Goal: Transaction & Acquisition: Purchase product/service

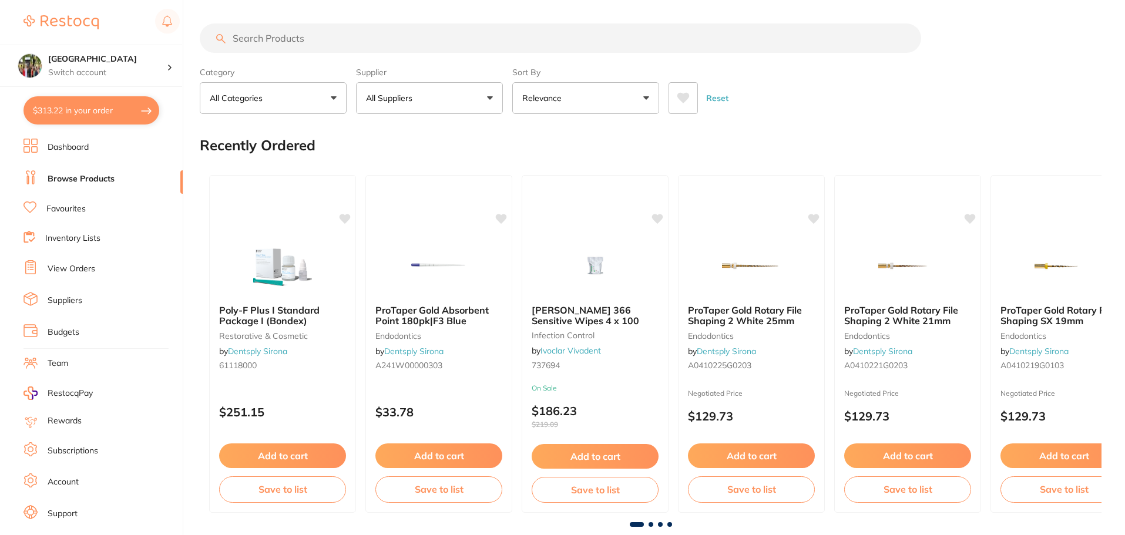
click at [270, 32] on input "search" at bounding box center [561, 38] width 722 height 29
type input "impression trays unident"
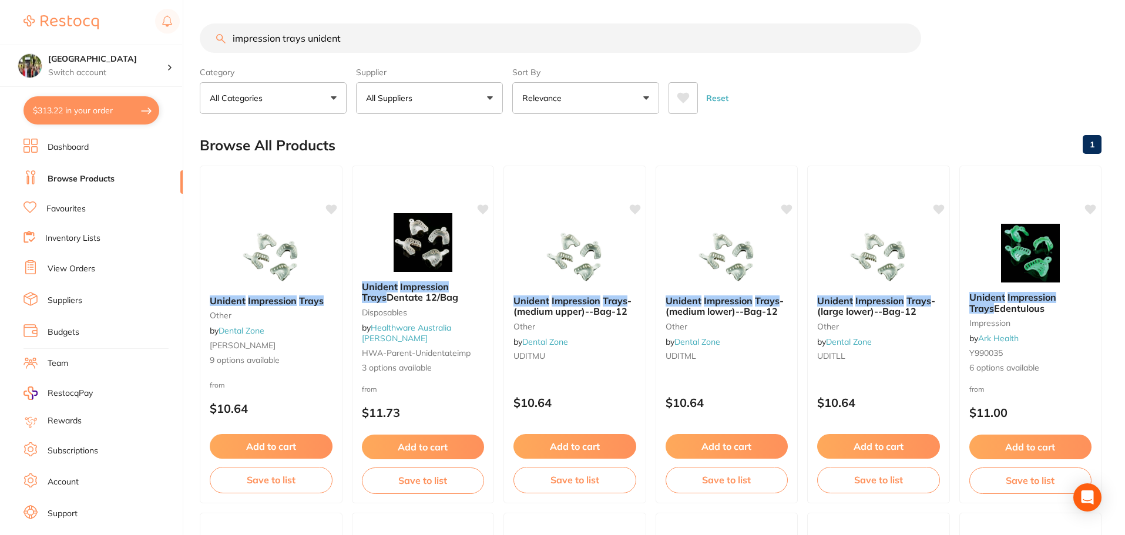
click at [459, 109] on button "All Suppliers" at bounding box center [429, 98] width 147 height 32
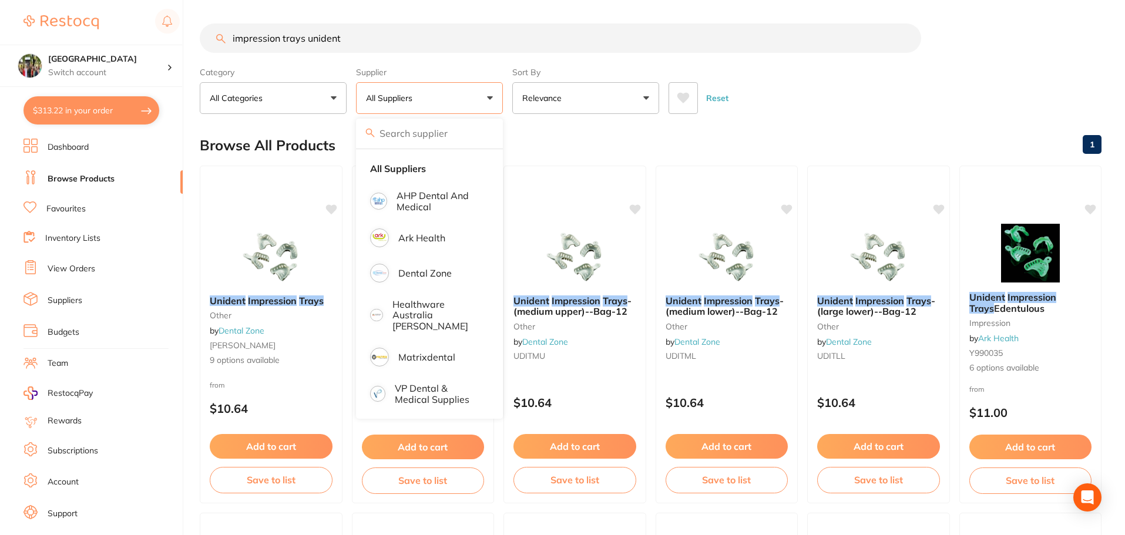
click at [468, 108] on button "All Suppliers" at bounding box center [429, 98] width 147 height 32
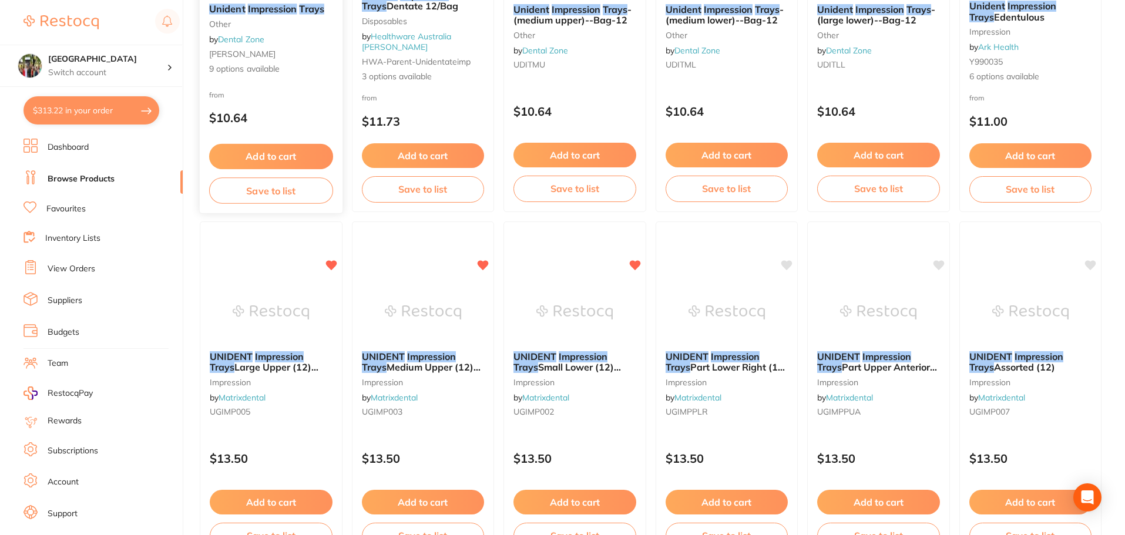
scroll to position [313, 0]
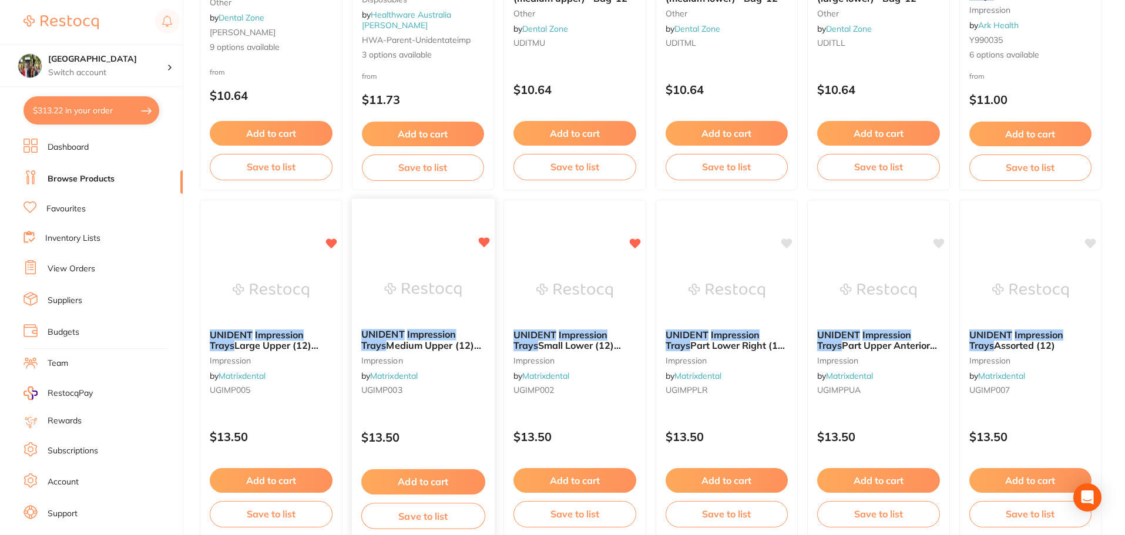
click at [465, 342] on span "Medium Upper (12) Grey" at bounding box center [421, 351] width 120 height 23
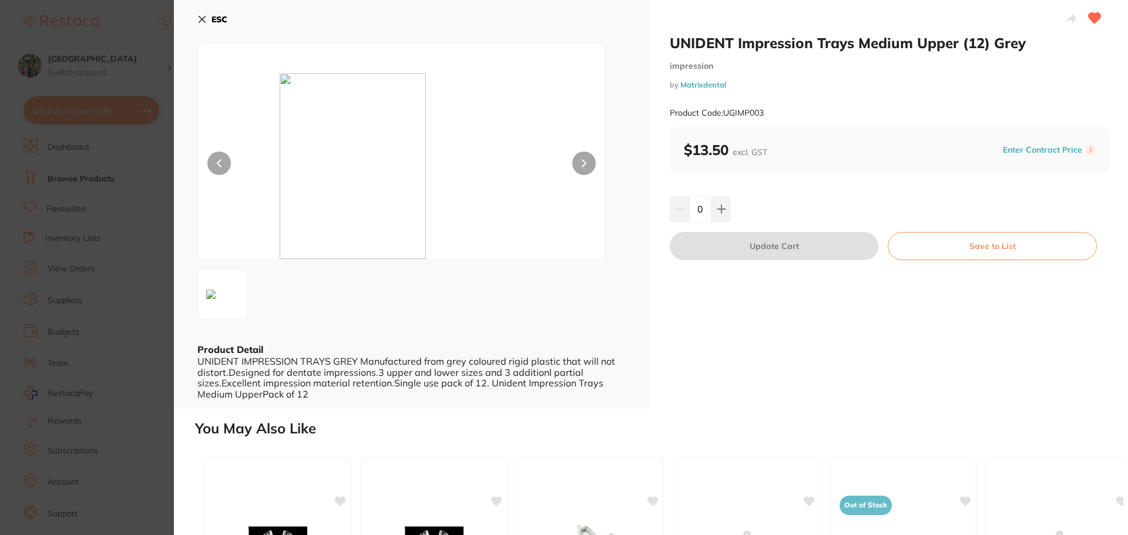
click at [206, 23] on icon at bounding box center [201, 19] width 9 height 9
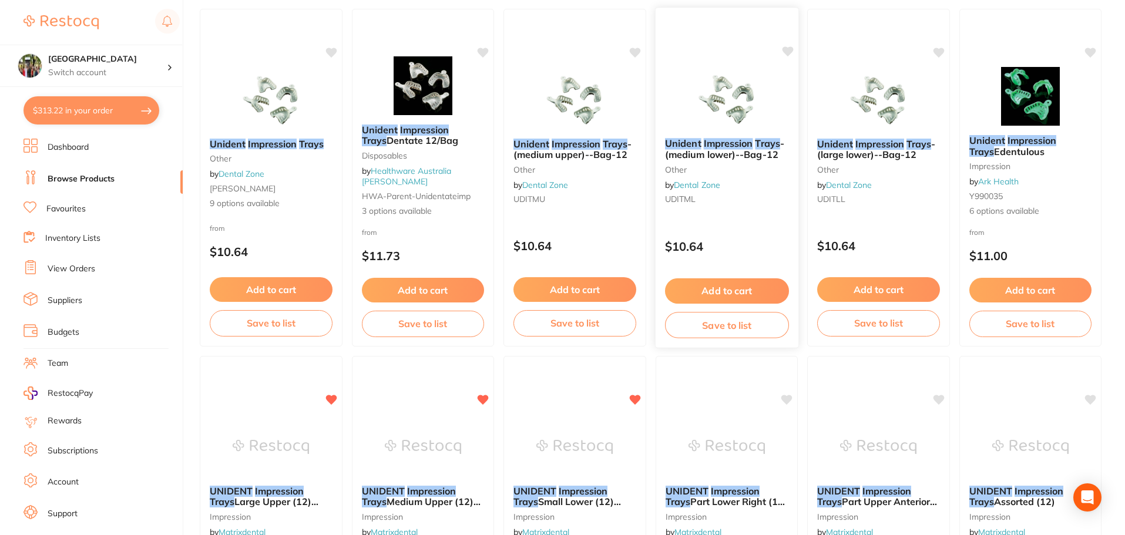
scroll to position [313, 0]
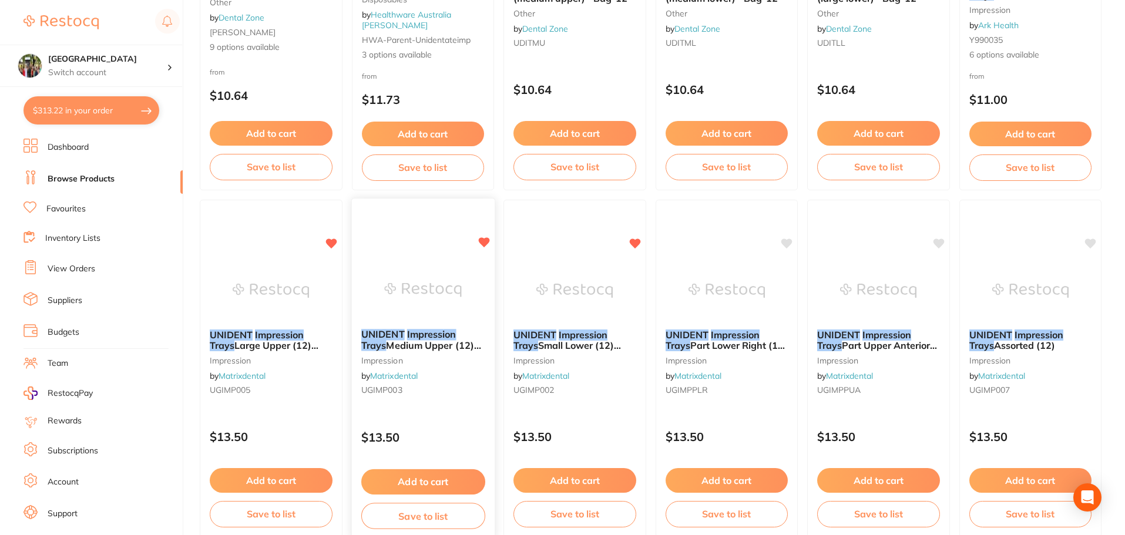
click at [409, 337] on em "Impression" at bounding box center [431, 335] width 49 height 12
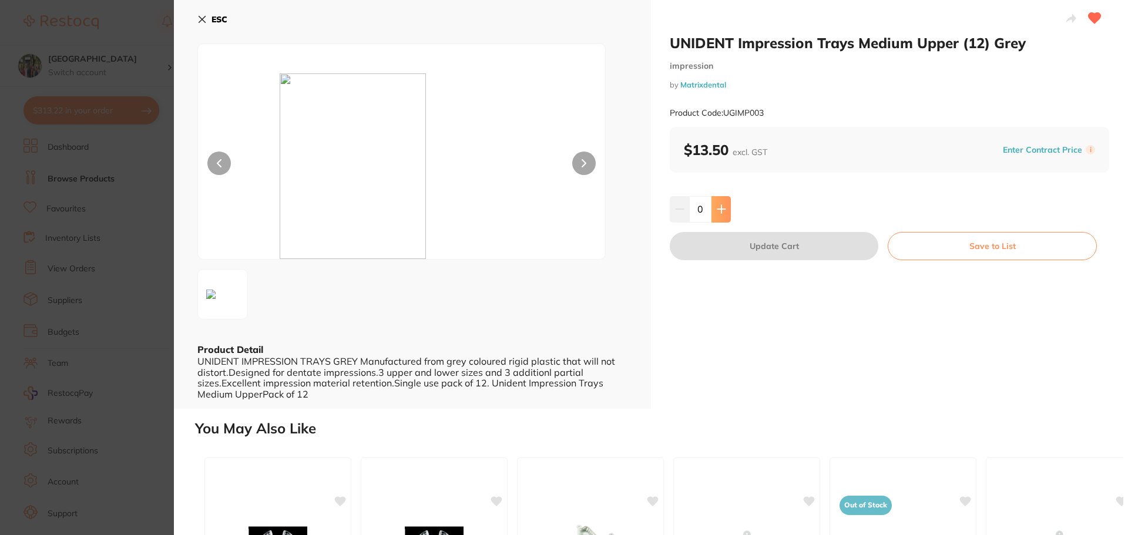
click at [723, 211] on icon at bounding box center [721, 209] width 9 height 9
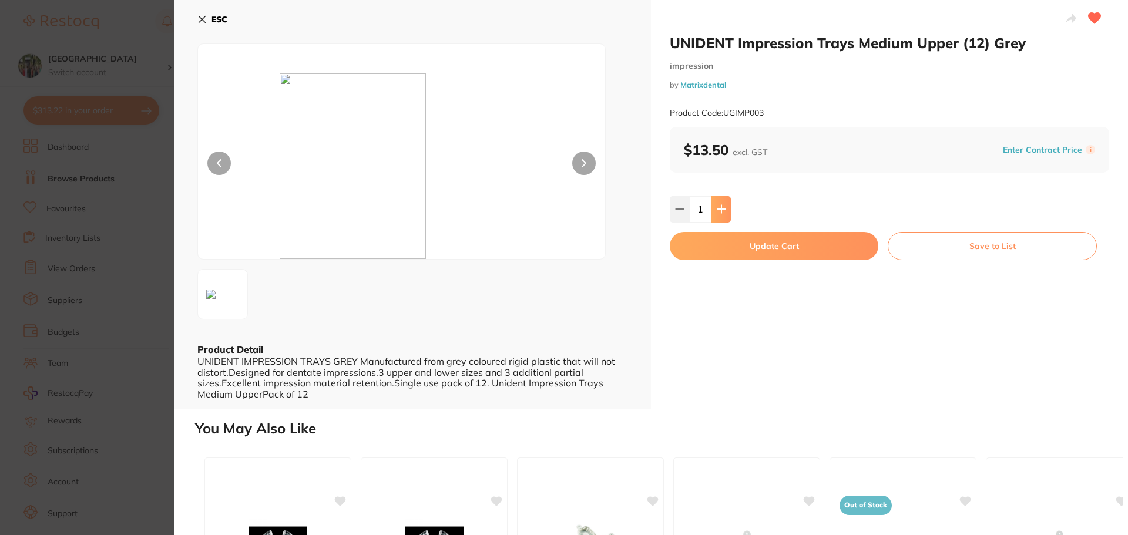
click at [723, 211] on icon at bounding box center [721, 209] width 9 height 9
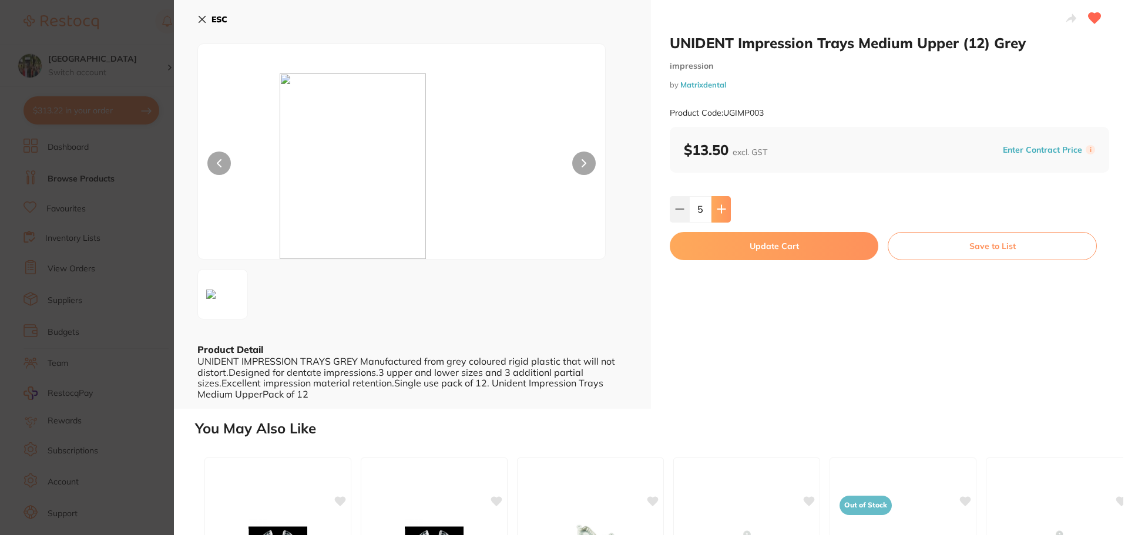
type input "6"
click at [731, 251] on button "Update Cart" at bounding box center [774, 246] width 209 height 28
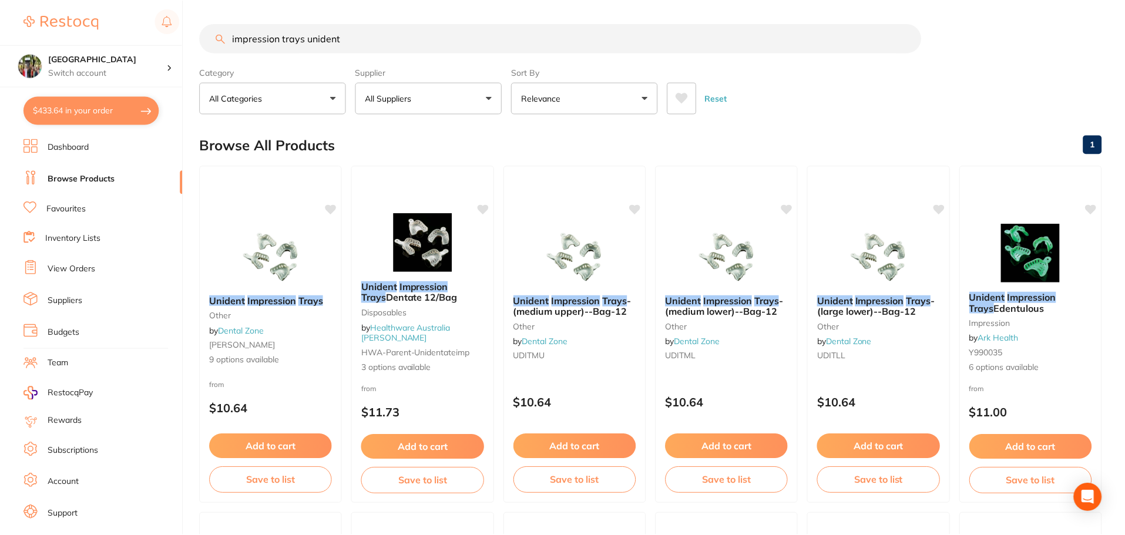
scroll to position [313, 0]
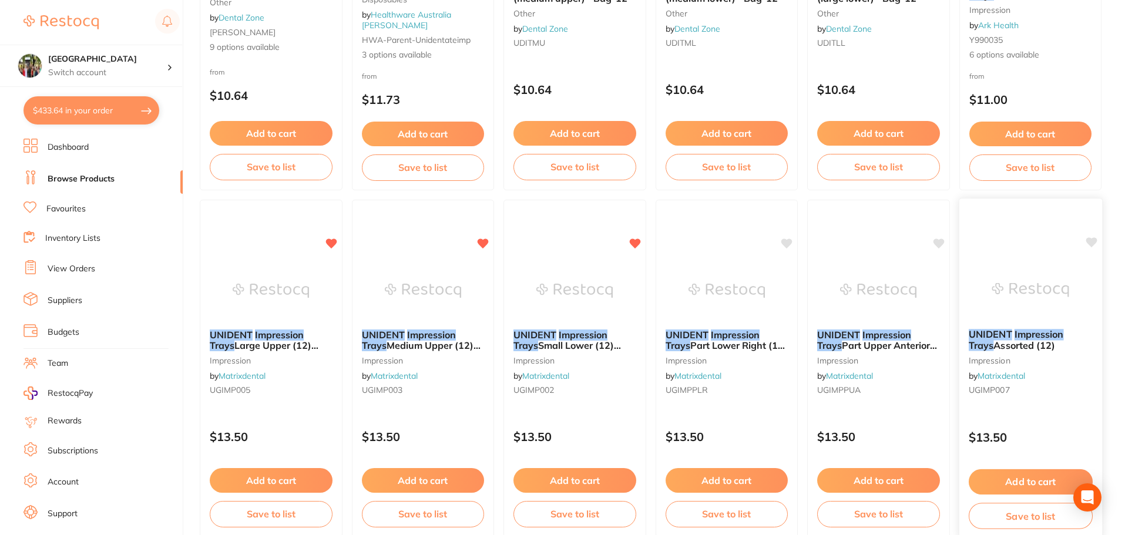
click at [994, 340] on span "Assorted (12)" at bounding box center [1025, 346] width 62 height 12
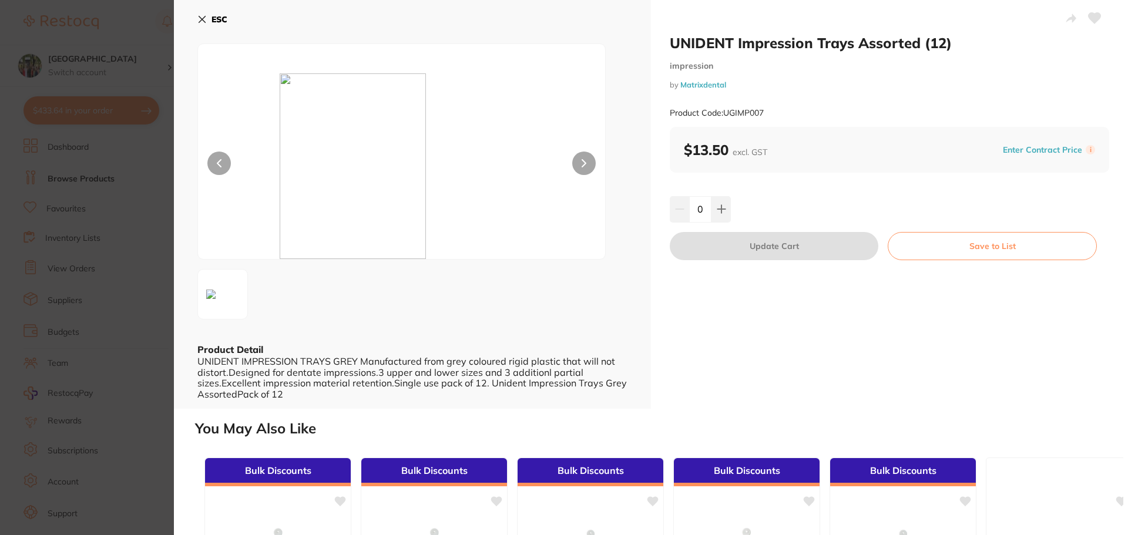
click at [200, 17] on icon at bounding box center [202, 19] width 6 height 6
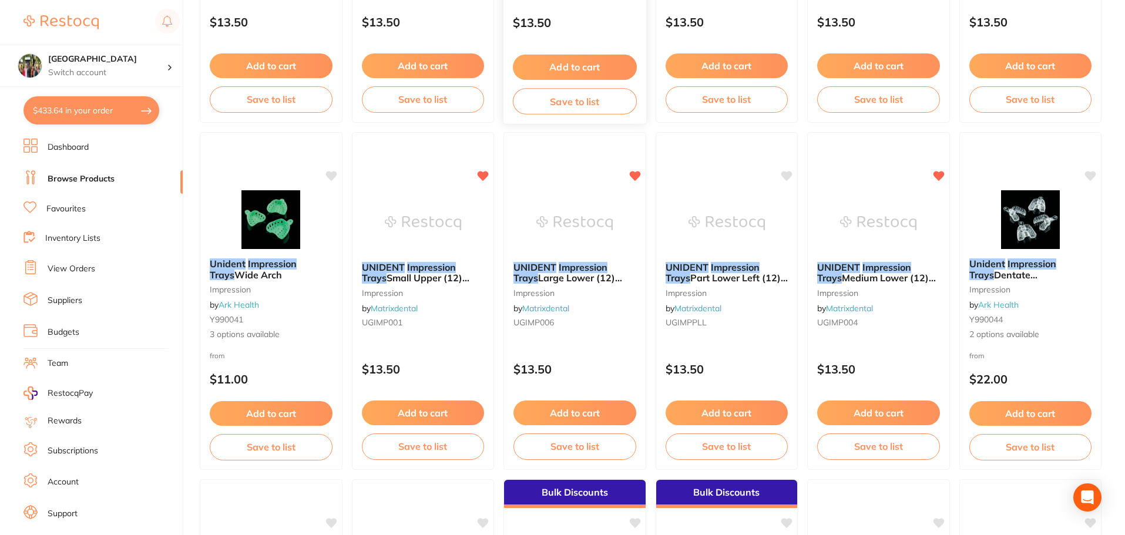
scroll to position [783, 0]
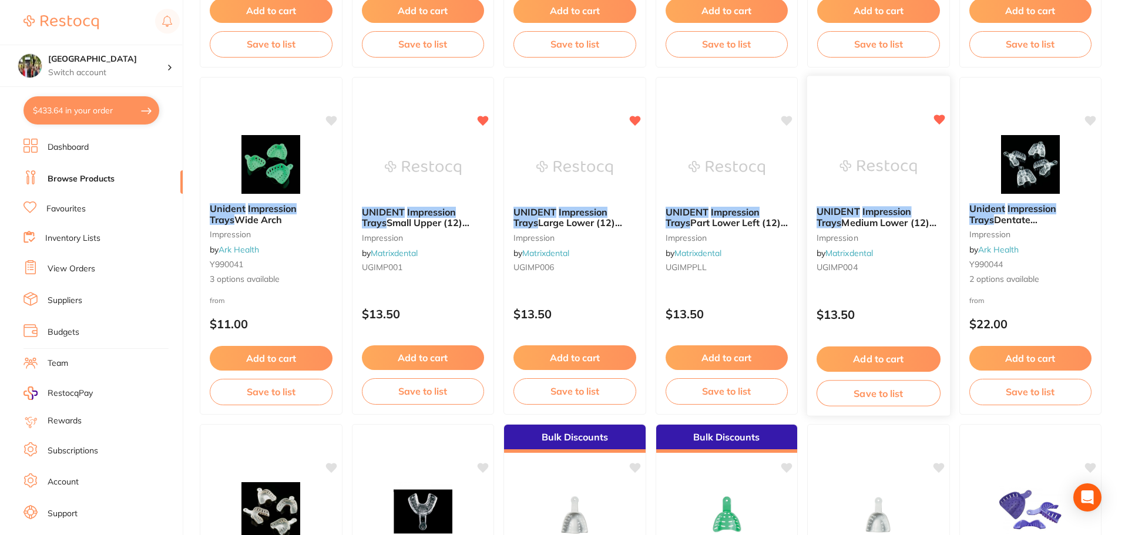
click at [887, 218] on span "Medium Lower (12) Grey" at bounding box center [877, 228] width 120 height 23
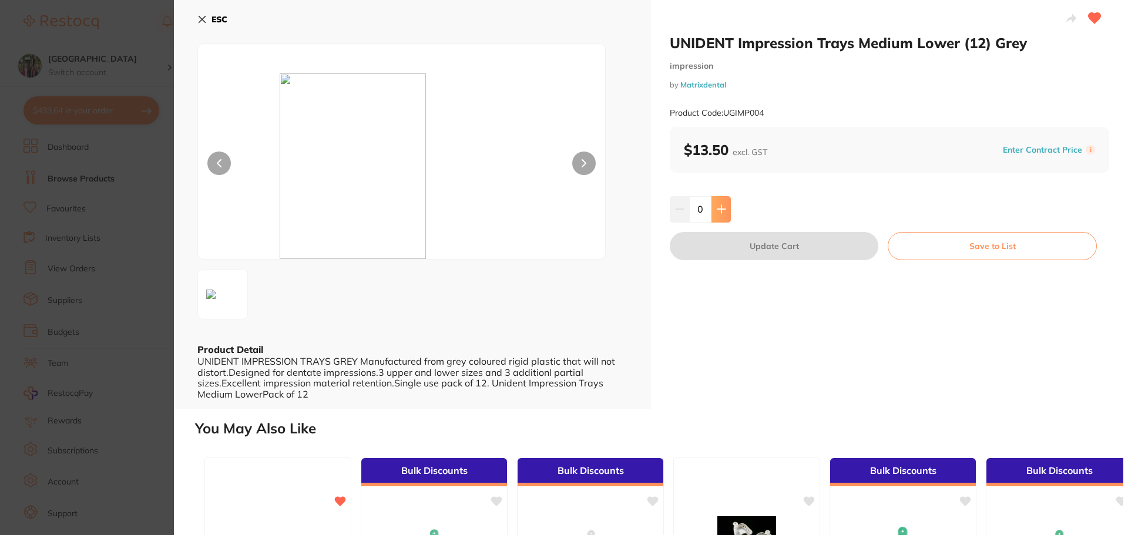
click at [720, 204] on button at bounding box center [721, 209] width 19 height 26
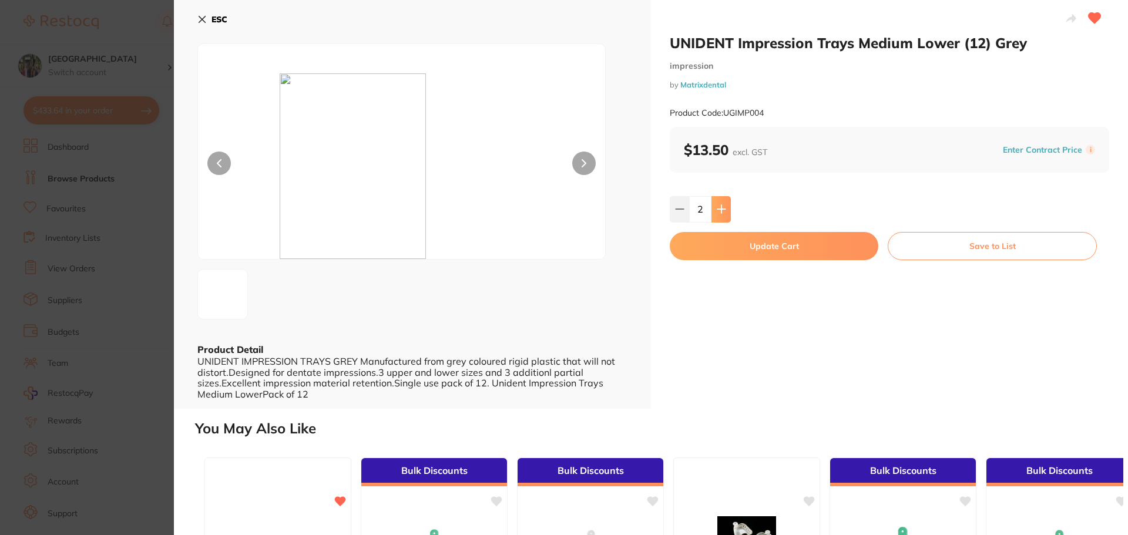
click at [720, 204] on button at bounding box center [721, 209] width 19 height 26
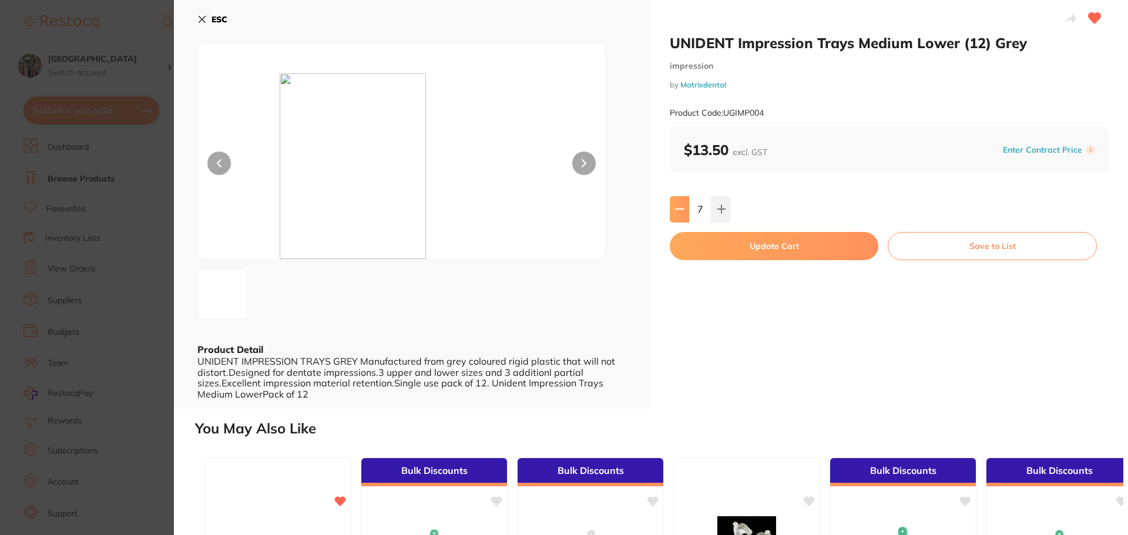
click at [677, 209] on icon at bounding box center [679, 209] width 9 height 9
type input "6"
click at [721, 253] on button "Update Cart" at bounding box center [774, 246] width 209 height 28
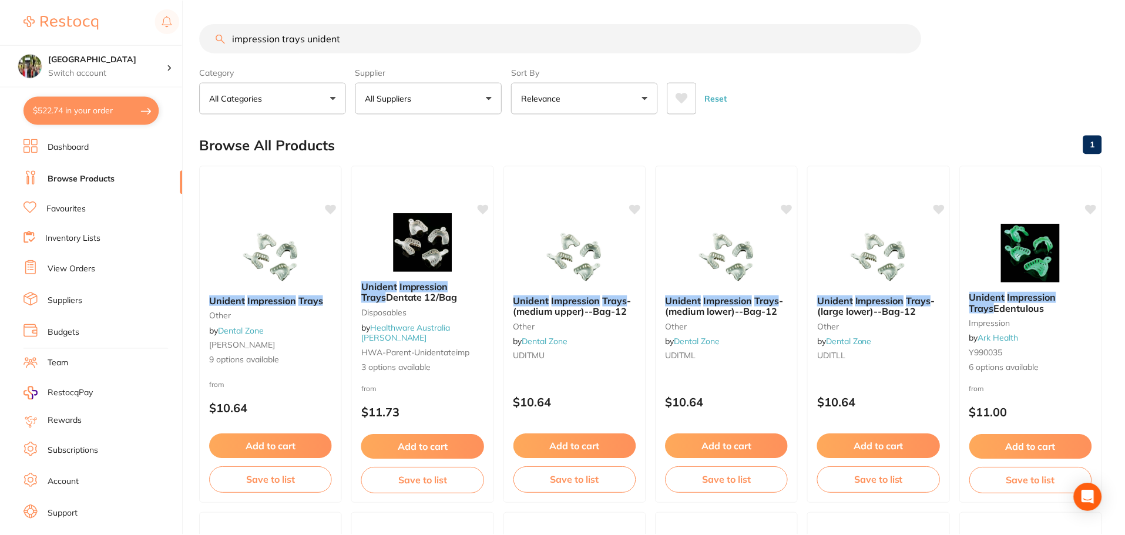
scroll to position [783, 0]
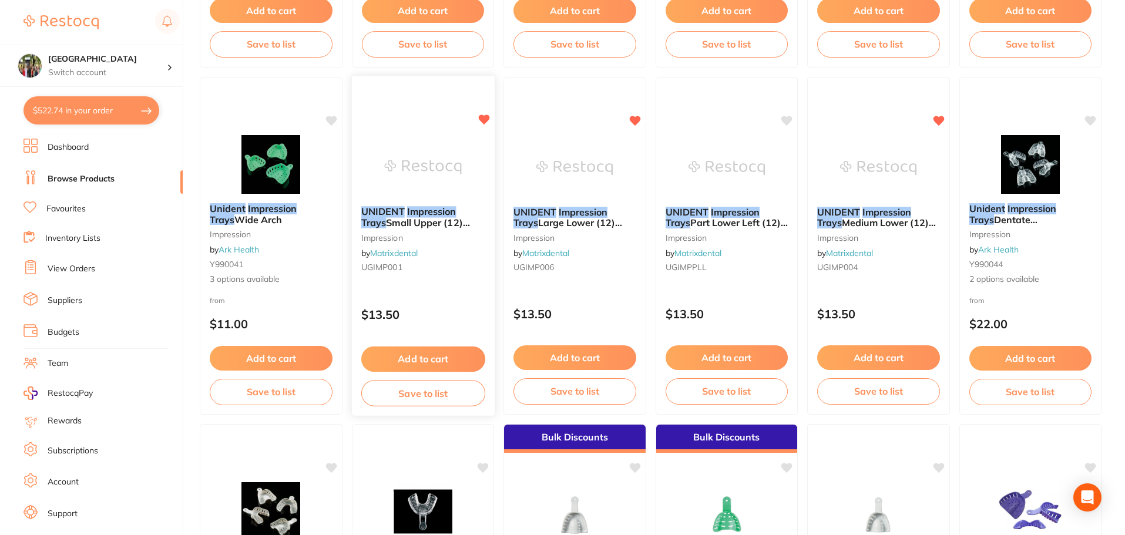
click at [386, 217] on em "Trays" at bounding box center [373, 223] width 25 height 12
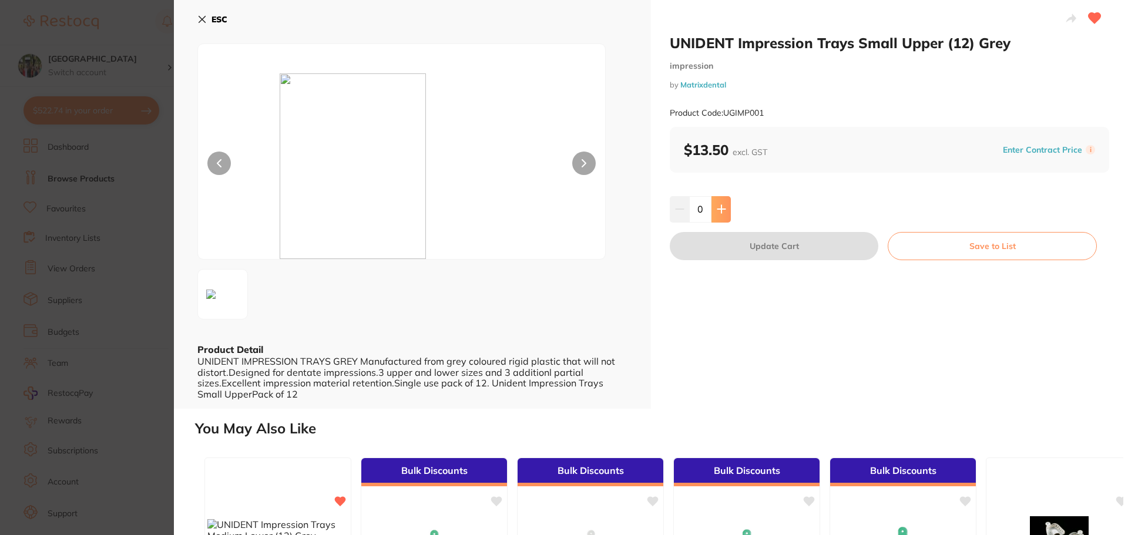
click at [723, 207] on icon at bounding box center [721, 209] width 9 height 9
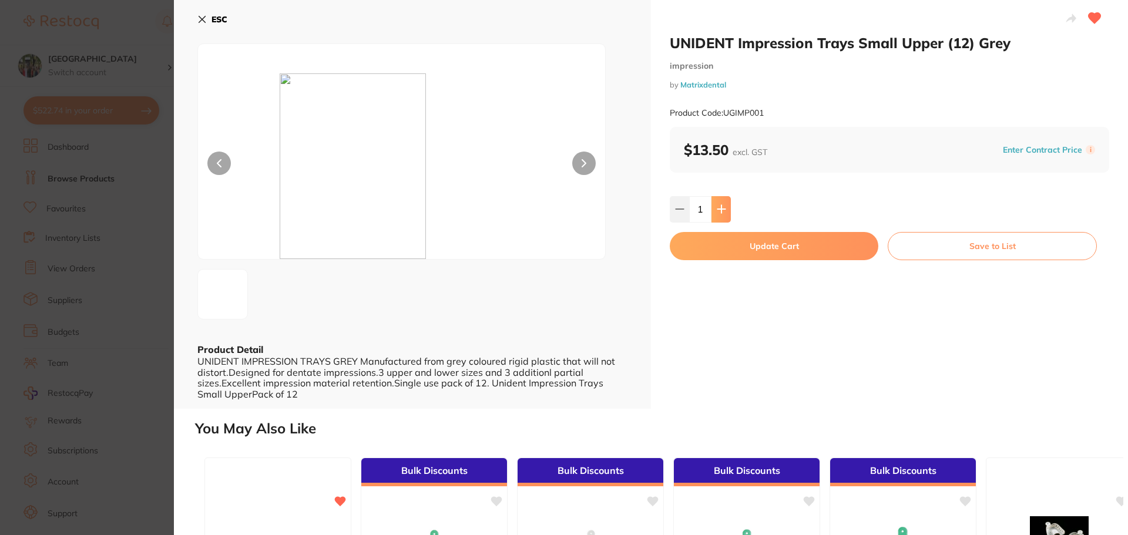
click at [723, 207] on icon at bounding box center [721, 209] width 9 height 9
drag, startPoint x: 723, startPoint y: 207, endPoint x: 714, endPoint y: 253, distance: 46.1
click at [723, 207] on icon at bounding box center [721, 209] width 9 height 9
type input "3"
click at [713, 250] on button "Update Cart" at bounding box center [774, 246] width 209 height 28
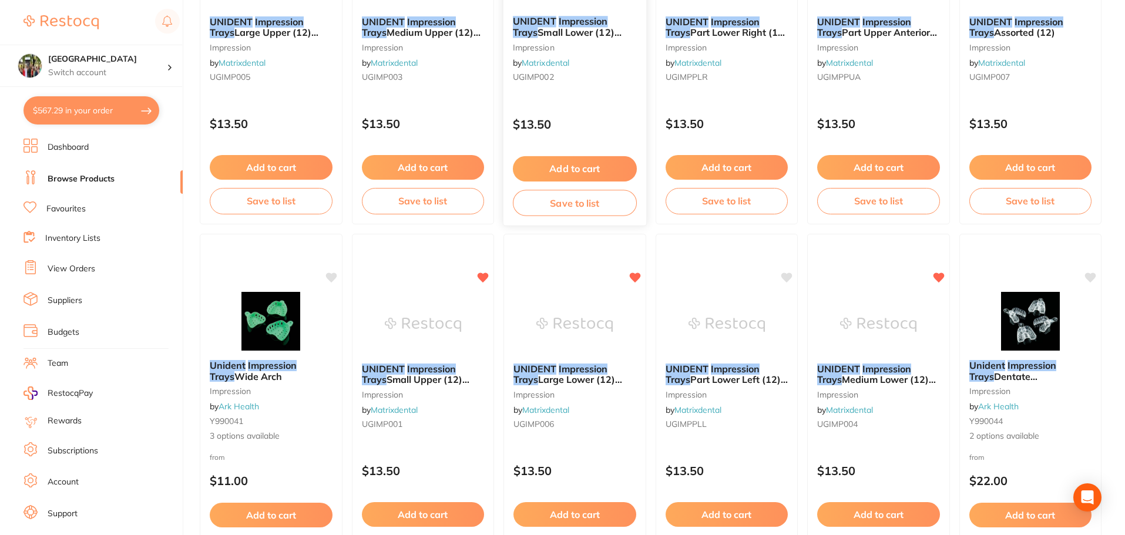
scroll to position [470, 0]
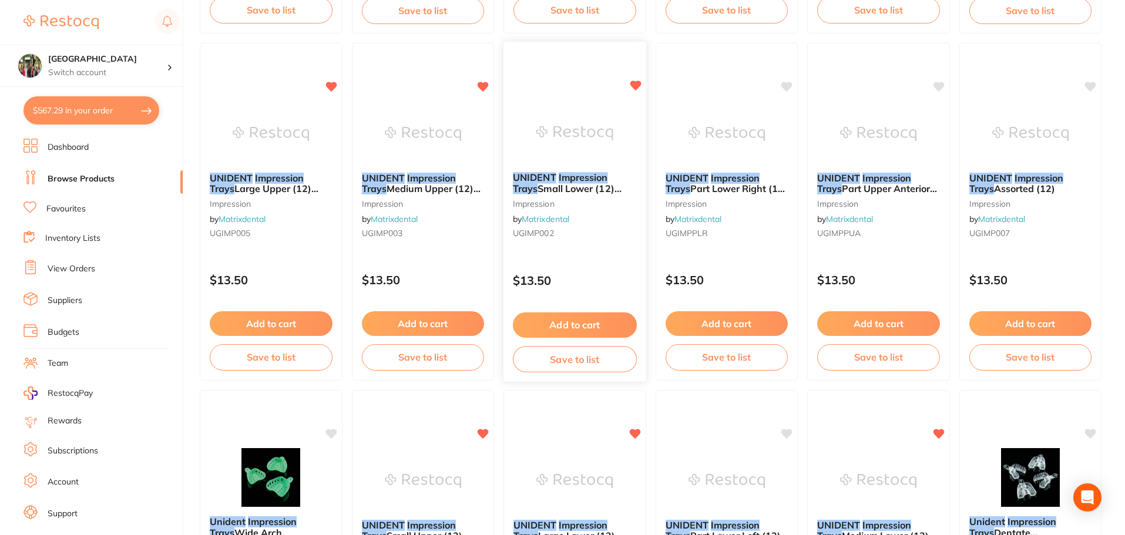
click at [580, 186] on span "Small Lower (12) Grey" at bounding box center [567, 194] width 109 height 23
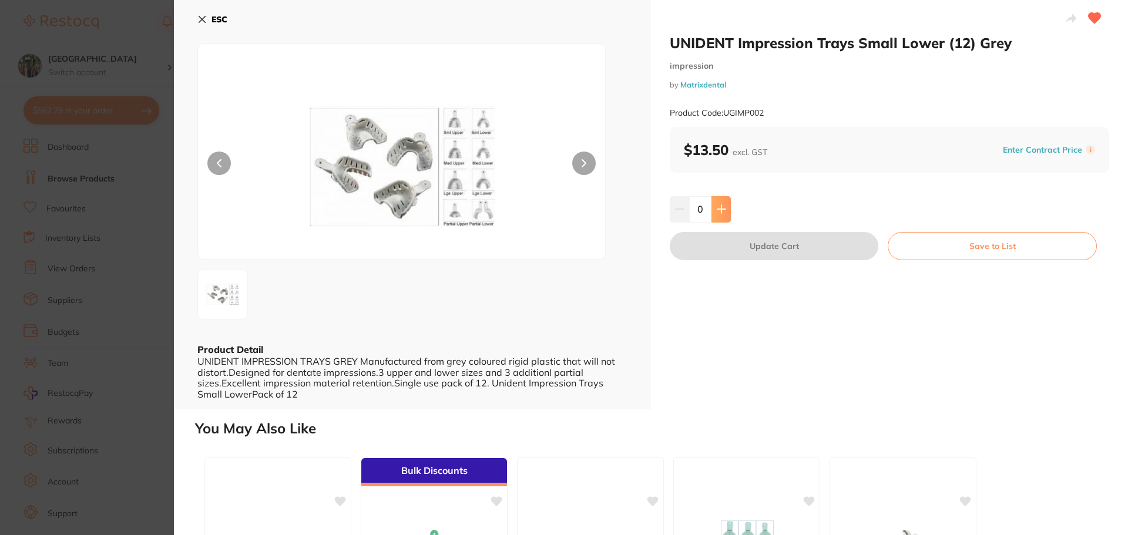
click at [720, 220] on button at bounding box center [721, 209] width 19 height 26
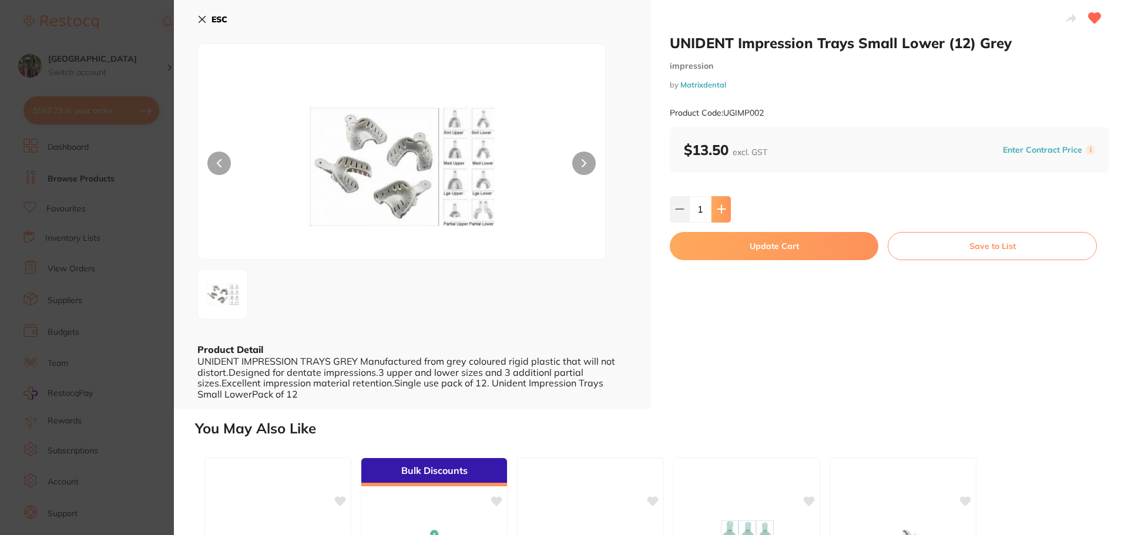
click at [720, 215] on button at bounding box center [721, 209] width 19 height 26
type input "3"
click at [722, 249] on button "Update Cart" at bounding box center [774, 246] width 209 height 28
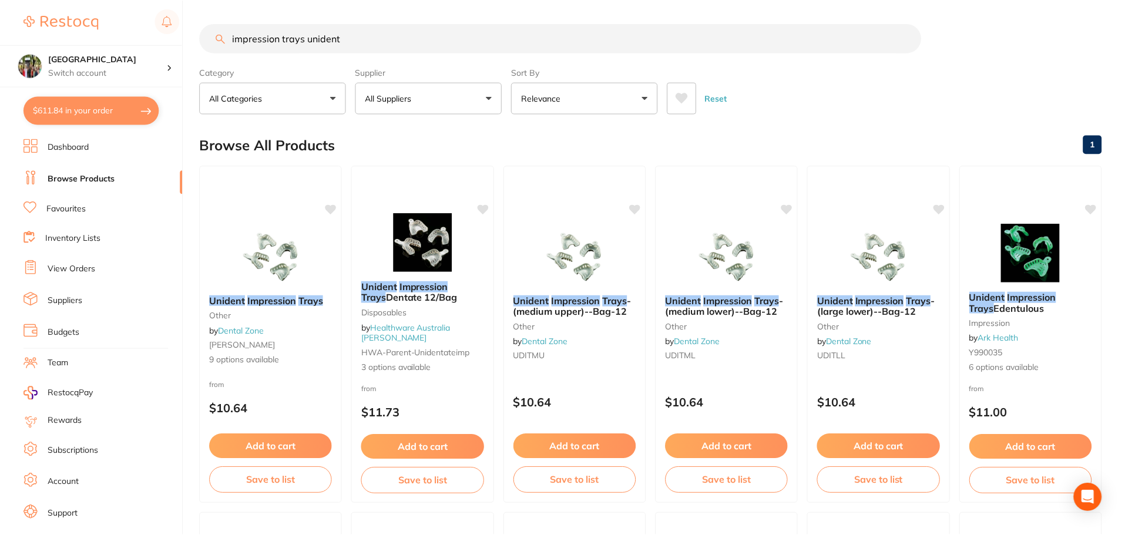
scroll to position [470, 0]
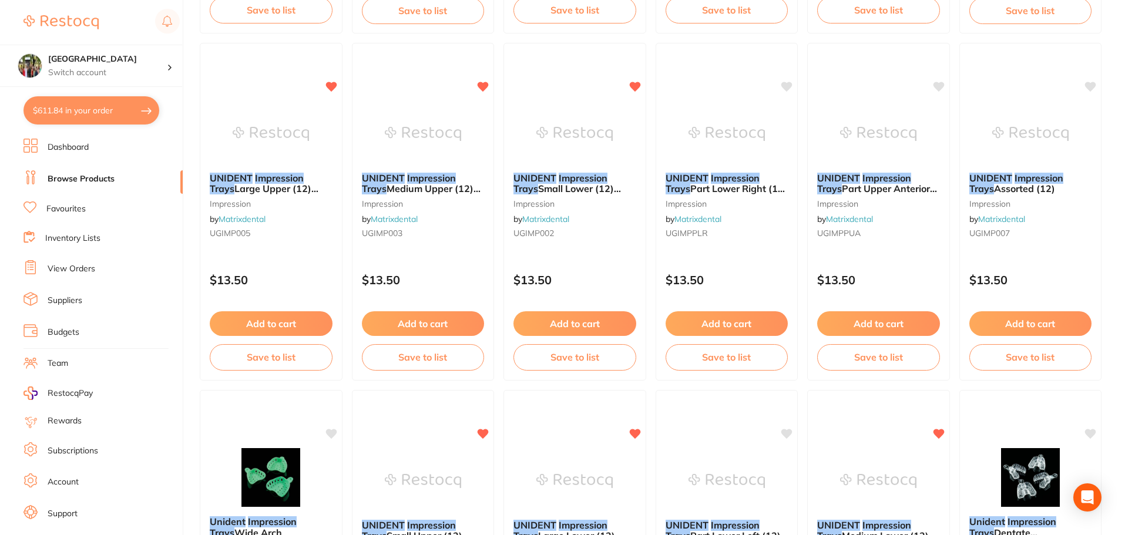
click at [65, 103] on button "$611.84 in your order" at bounding box center [92, 110] width 136 height 28
checkbox input "true"
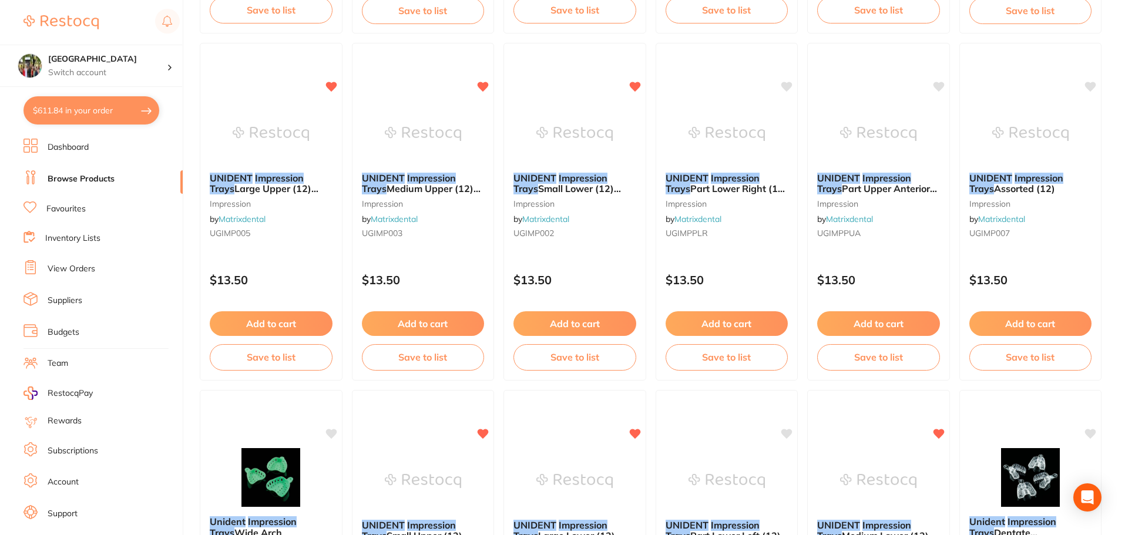
checkbox input "true"
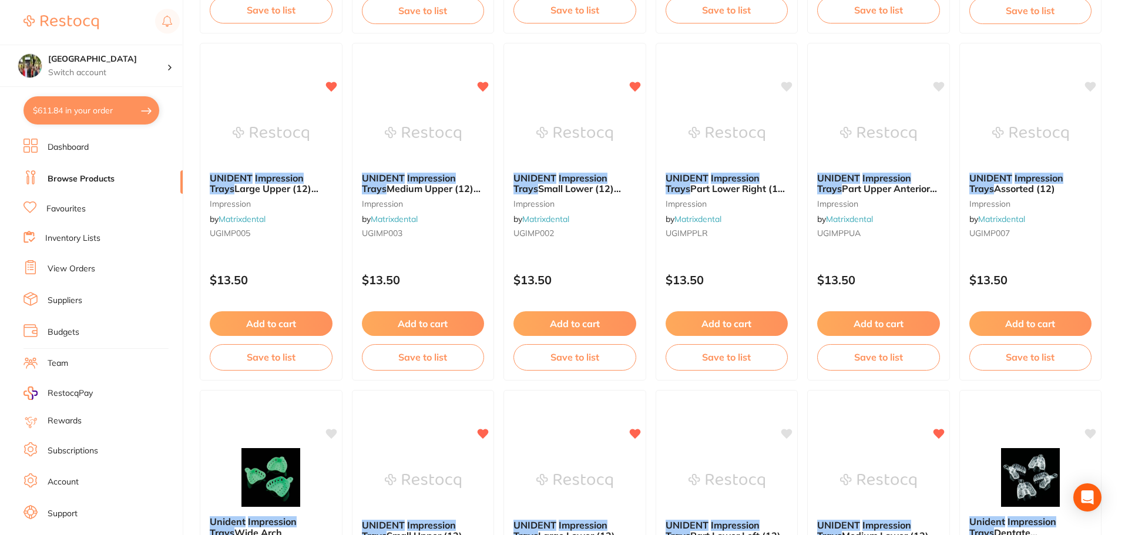
checkbox input "true"
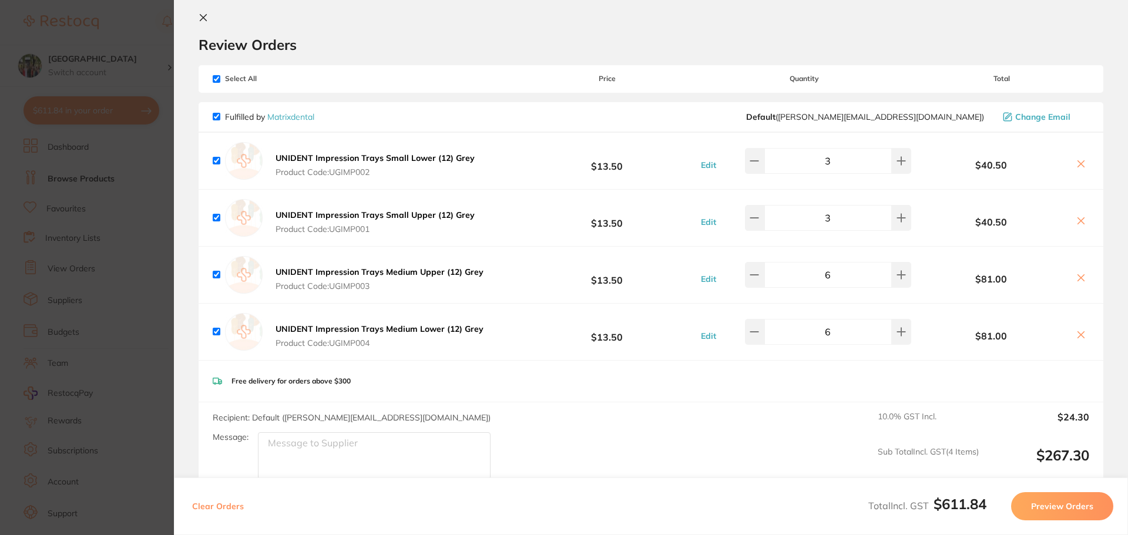
scroll to position [0, 0]
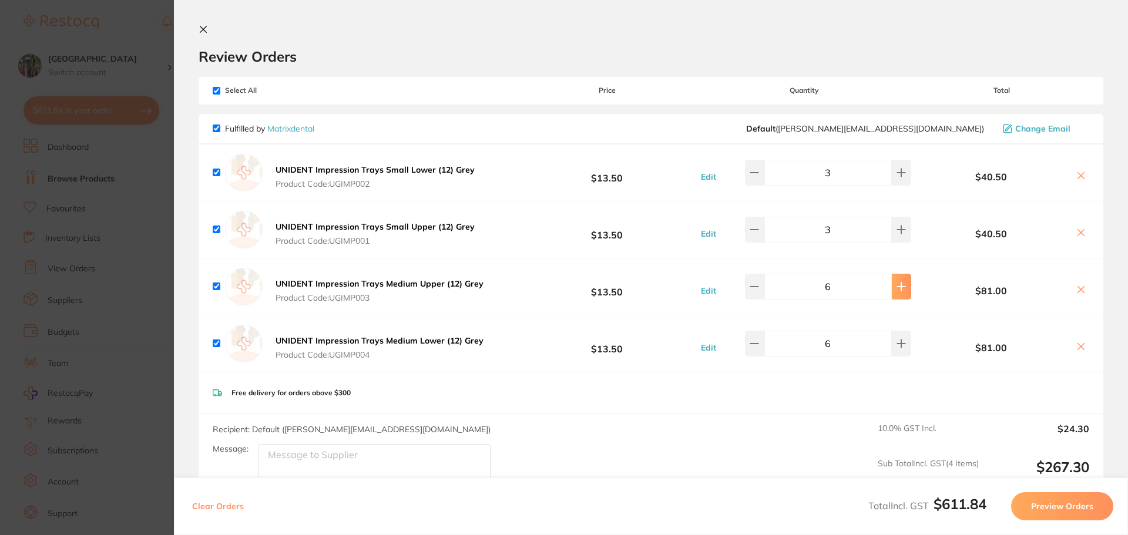
click at [901, 289] on button at bounding box center [901, 287] width 19 height 26
type input "7"
click at [902, 347] on button at bounding box center [901, 344] width 19 height 26
type input "6"
click at [899, 239] on button at bounding box center [901, 230] width 19 height 26
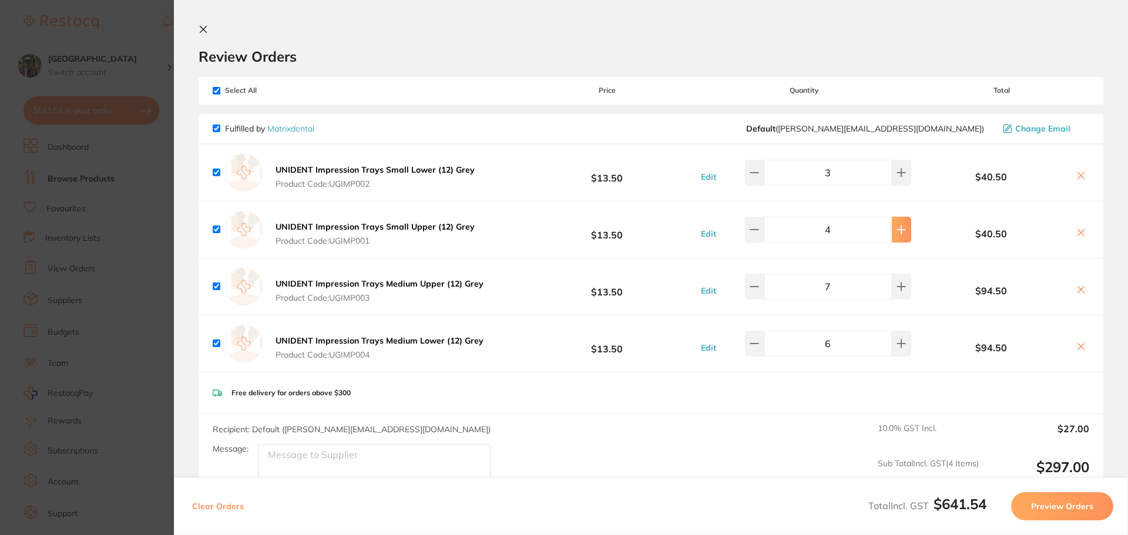
type input "3"
type input "7"
type input "4"
type input "6"
click at [901, 168] on button at bounding box center [901, 173] width 19 height 26
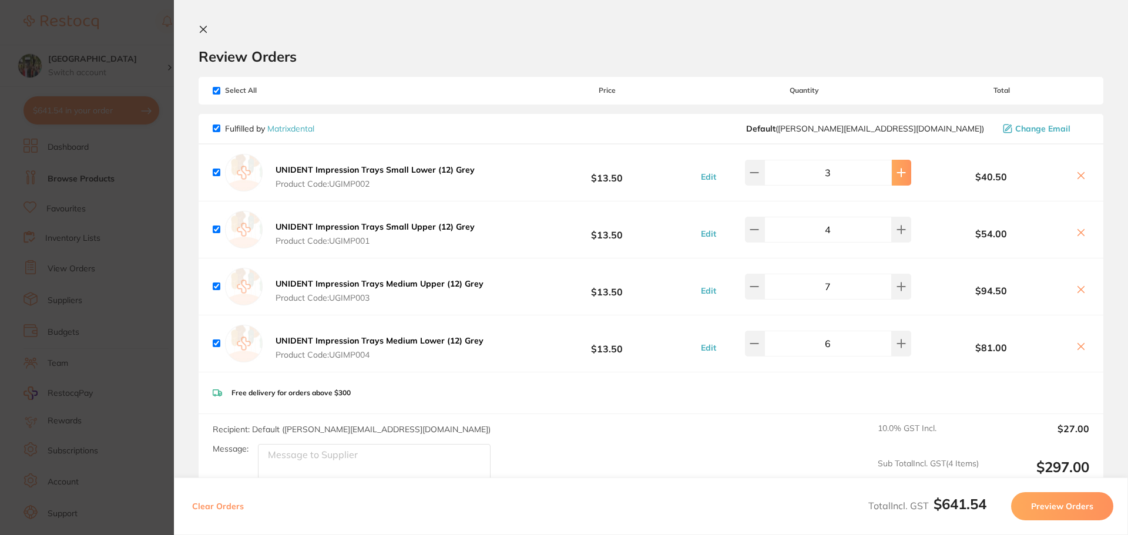
type input "4"
click at [1112, 229] on section "Review Orders Your orders are being processed and we will notify you once we ha…" at bounding box center [651, 267] width 954 height 535
click at [202, 24] on section "Review Orders Your orders are being processed and we will notify you once we ha…" at bounding box center [651, 267] width 954 height 535
click at [205, 31] on icon at bounding box center [203, 29] width 6 height 6
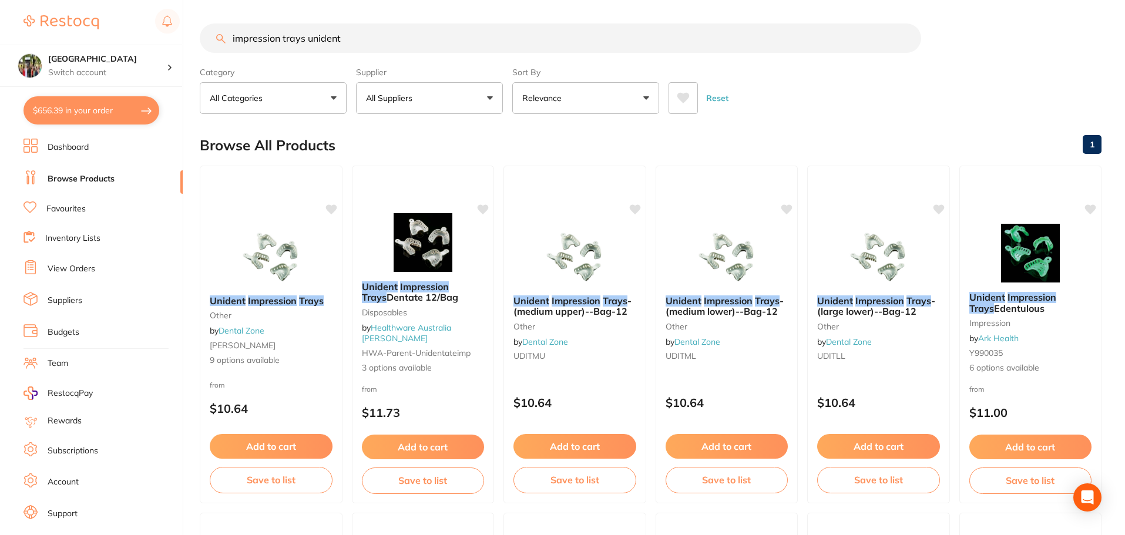
drag, startPoint x: 391, startPoint y: 33, endPoint x: 157, endPoint y: -26, distance: 241.5
click at [157, 0] on html "$656.39 Wanneroo Dental Centre Switch account Wanneroo Dental Centre $656.39 in…" at bounding box center [562, 267] width 1125 height 535
type input "geletamp sponges"
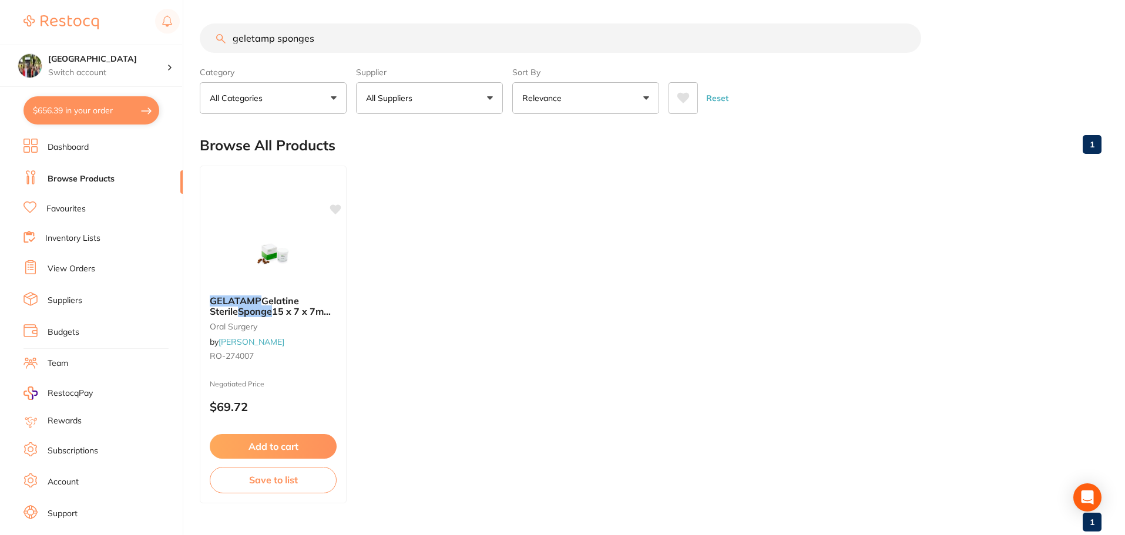
click at [98, 98] on button "$656.39 in your order" at bounding box center [92, 110] width 136 height 28
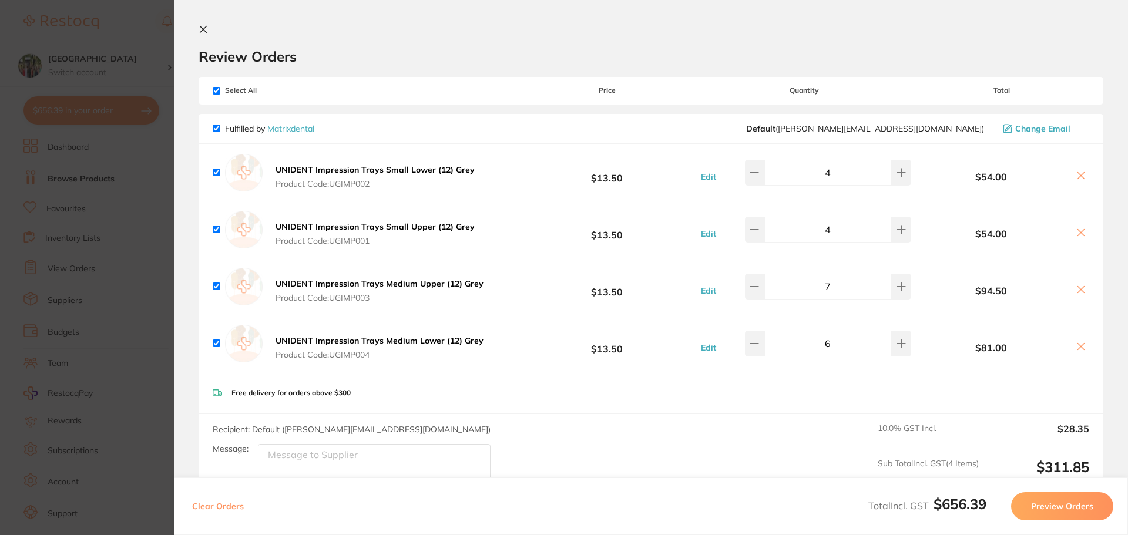
click at [202, 29] on icon at bounding box center [203, 29] width 9 height 9
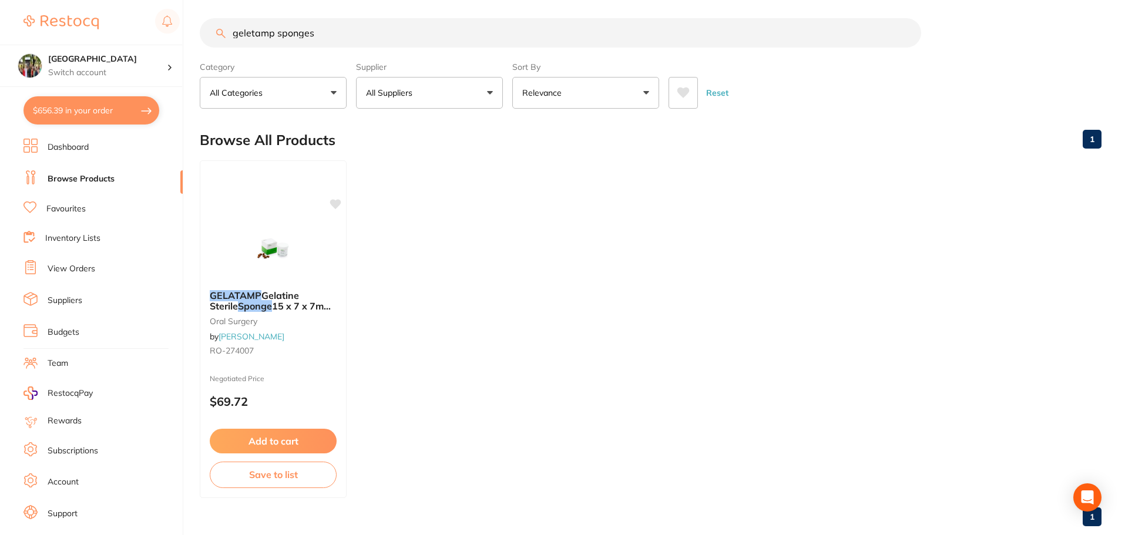
drag, startPoint x: 343, startPoint y: 30, endPoint x: 92, endPoint y: 18, distance: 251.2
click at [94, 18] on div "$656.39 Wanneroo Dental Centre Switch account Wanneroo Dental Centre $656.39 in…" at bounding box center [562, 262] width 1125 height 535
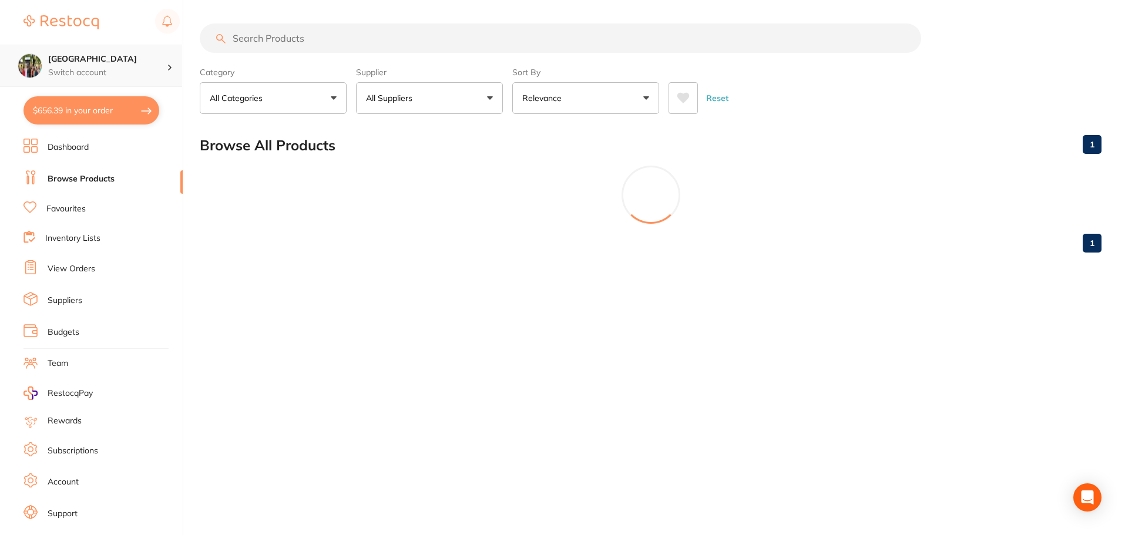
scroll to position [0, 0]
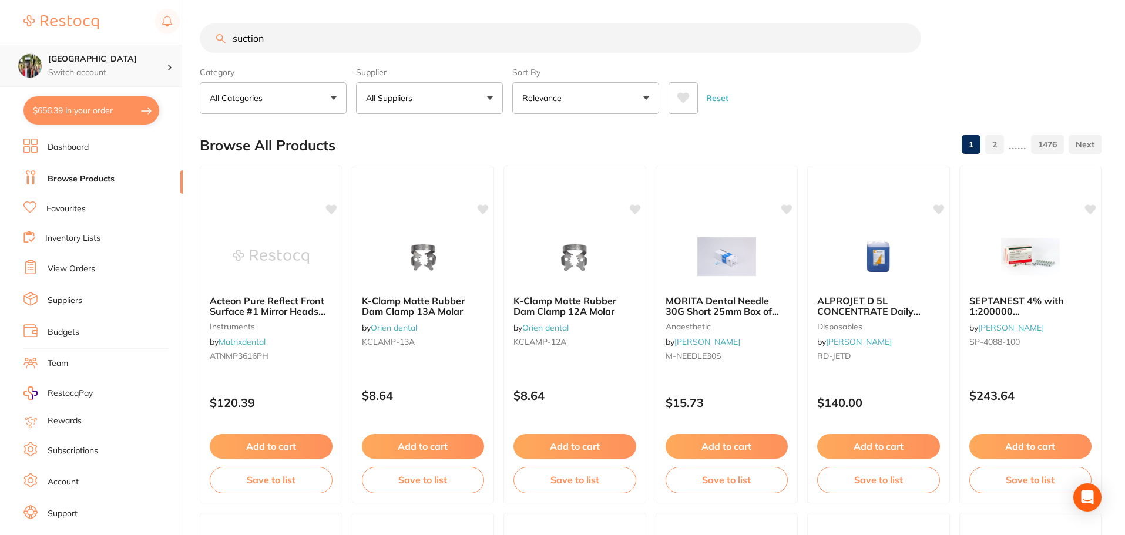
type input "suction"
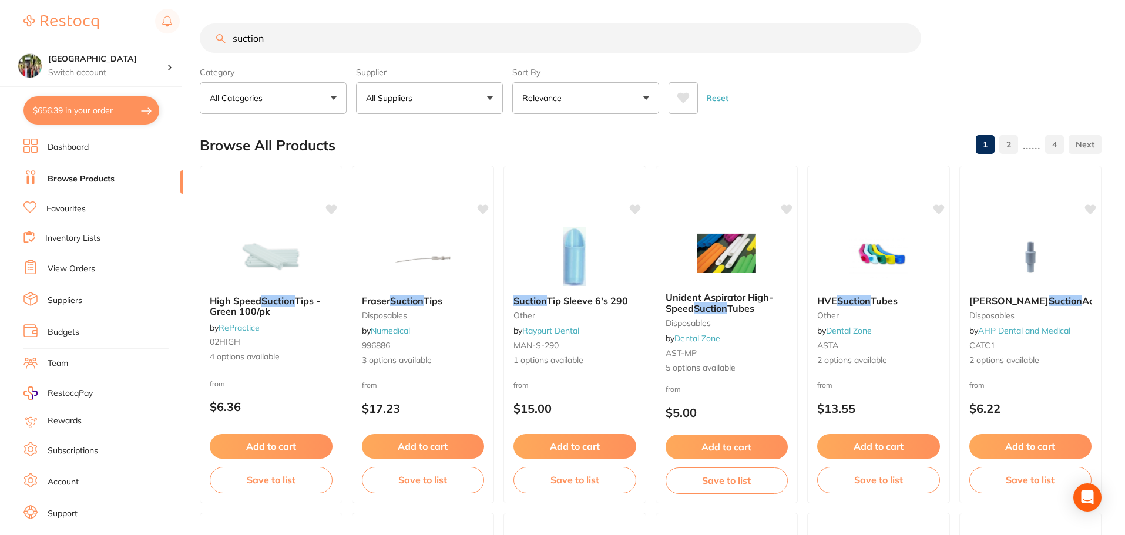
click at [453, 111] on button "All Suppliers" at bounding box center [429, 98] width 147 height 32
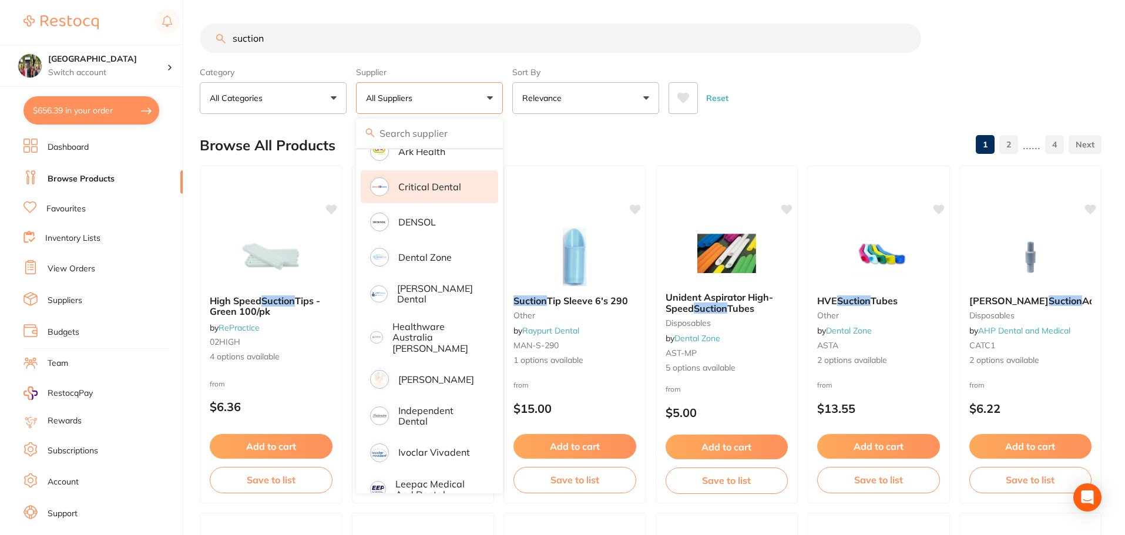
scroll to position [313, 0]
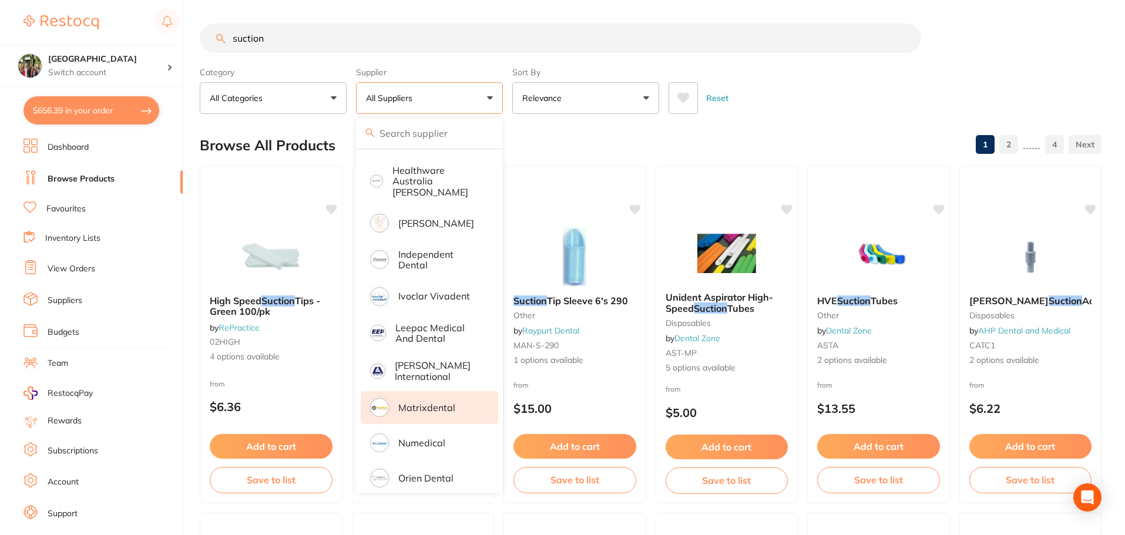
click at [432, 403] on p "Matrixdental" at bounding box center [426, 408] width 57 height 11
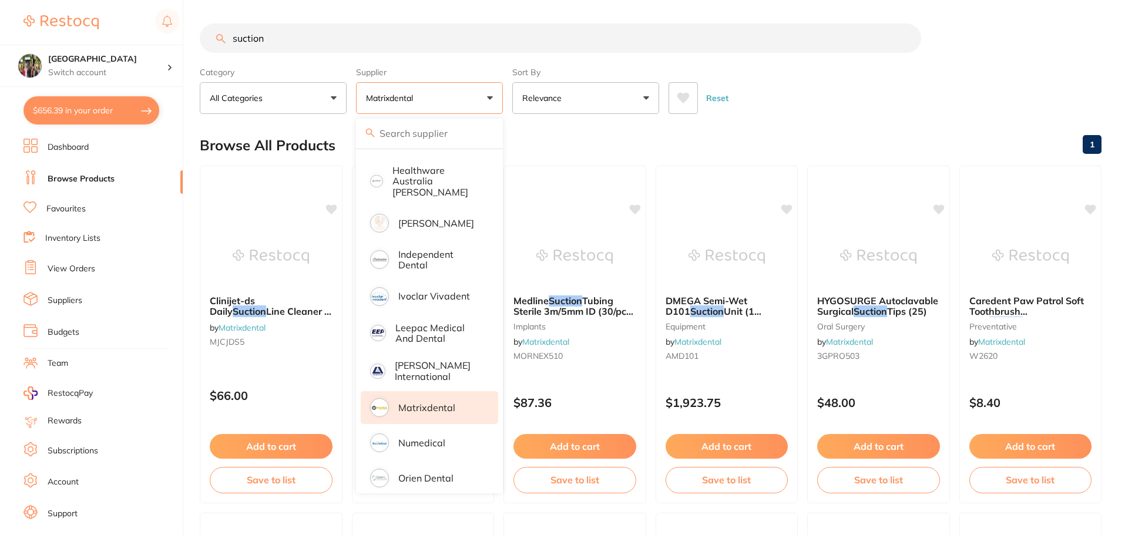
click at [926, 78] on div "Reset" at bounding box center [881, 93] width 424 height 41
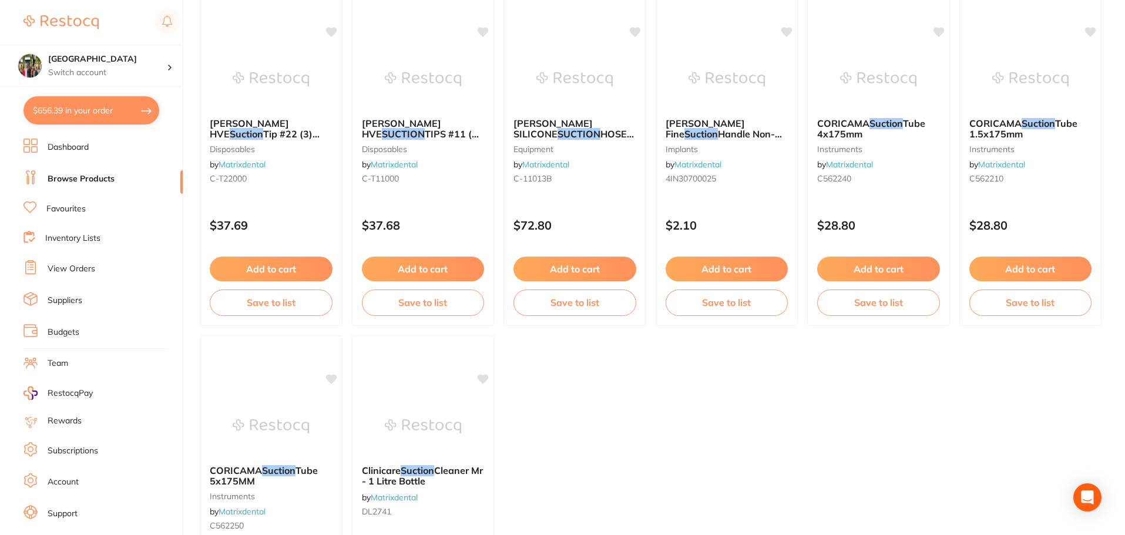
scroll to position [1253, 0]
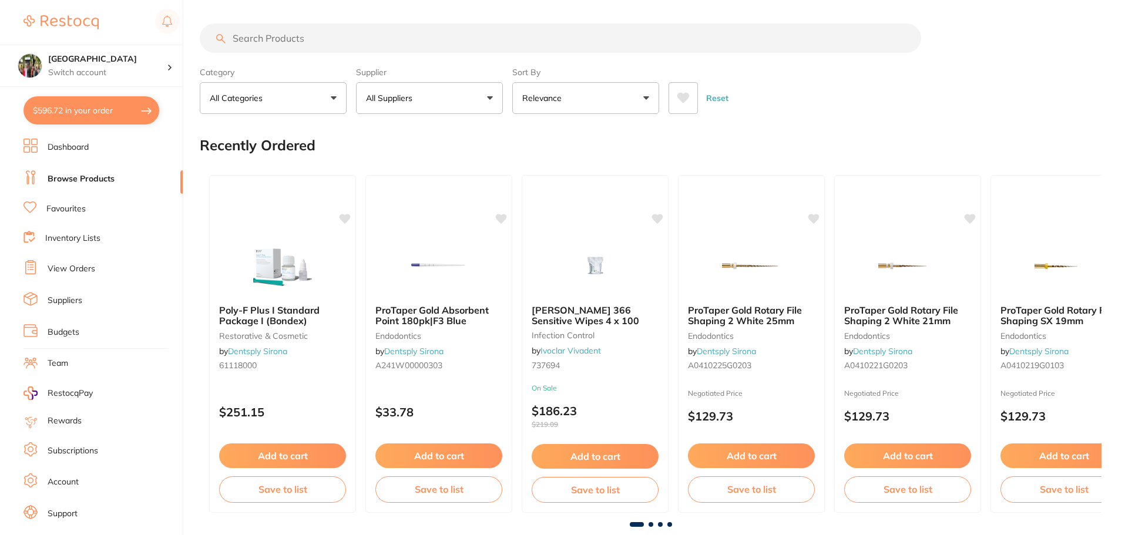
click at [330, 49] on input "search" at bounding box center [561, 38] width 722 height 29
type input "disposable suction"
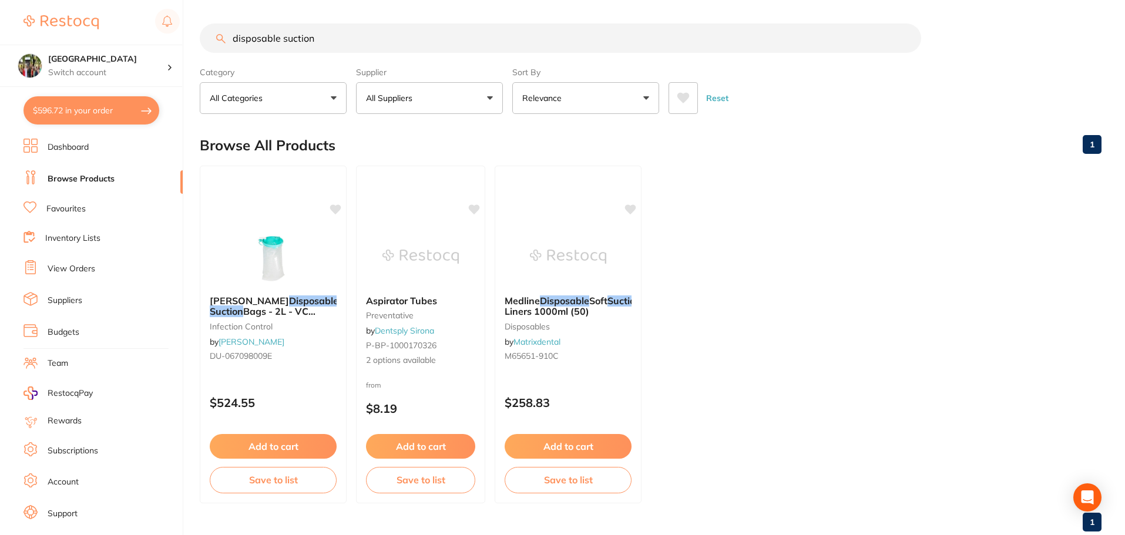
drag, startPoint x: 333, startPoint y: 40, endPoint x: 169, endPoint y: 41, distance: 164.5
click at [174, 31] on div "$596.72 Wanneroo Dental Centre Switch account Wanneroo Dental Centre $596.72 in…" at bounding box center [562, 267] width 1125 height 535
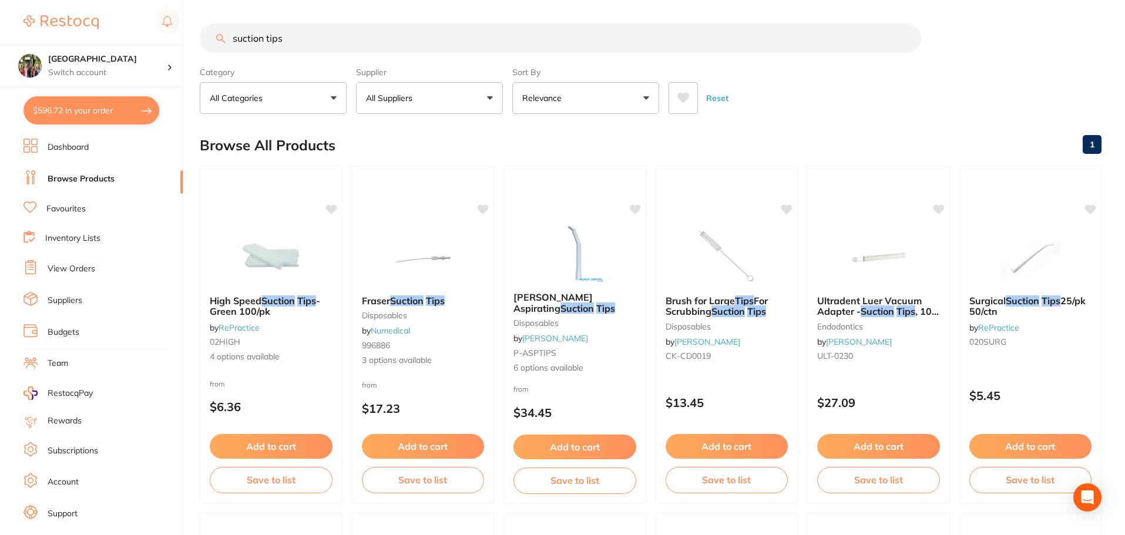
type input "suction tips"
click at [432, 99] on button "All Suppliers" at bounding box center [429, 98] width 147 height 32
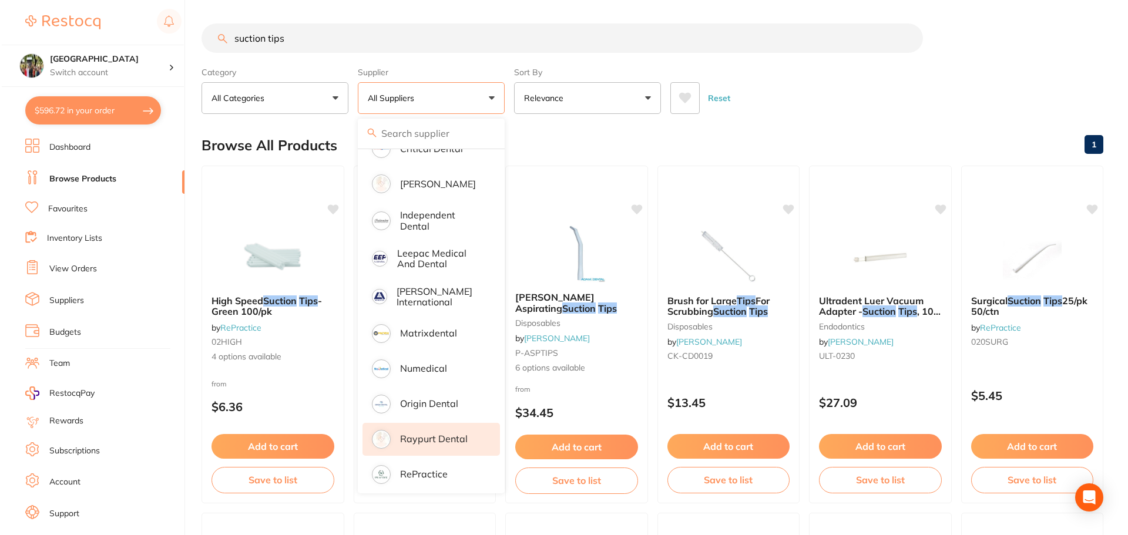
scroll to position [167, 0]
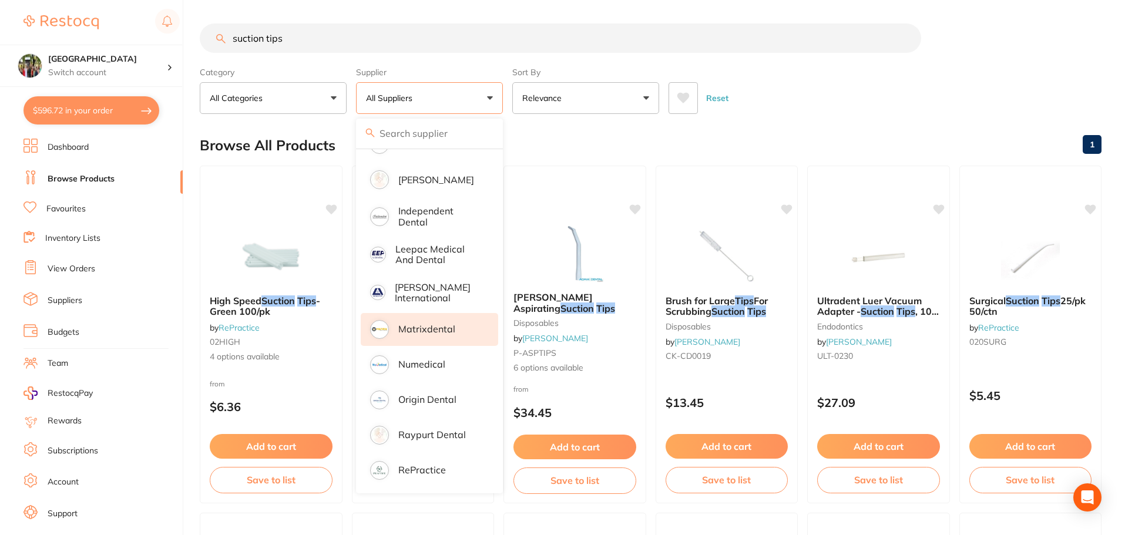
click at [414, 330] on p "Matrixdental" at bounding box center [426, 329] width 57 height 11
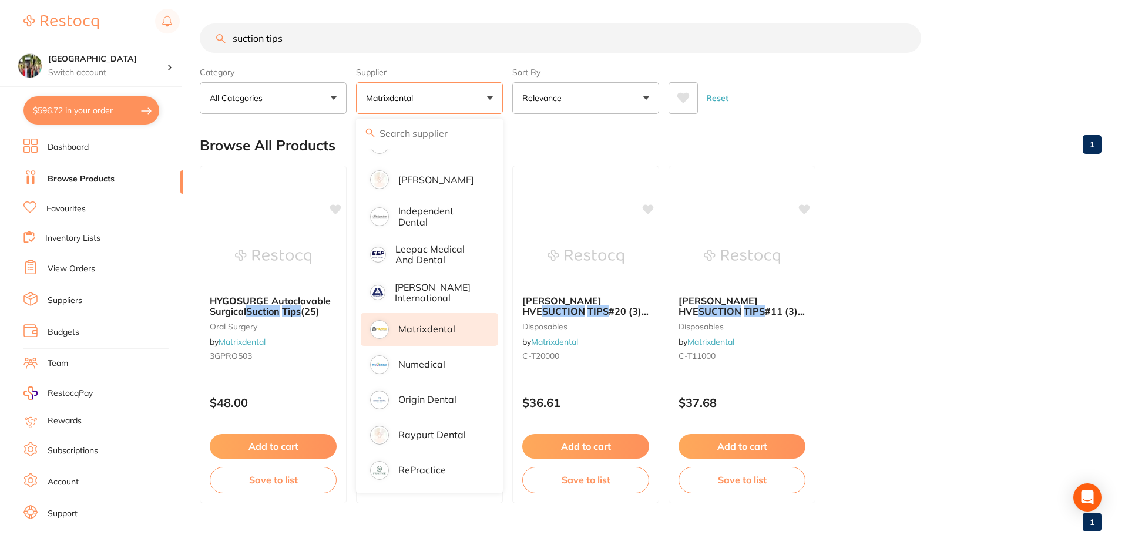
click at [920, 210] on ul "HYGOSURGE Autoclavable Surgical Suction Tips (25) oral surgery by Matrixdental …" at bounding box center [651, 335] width 902 height 338
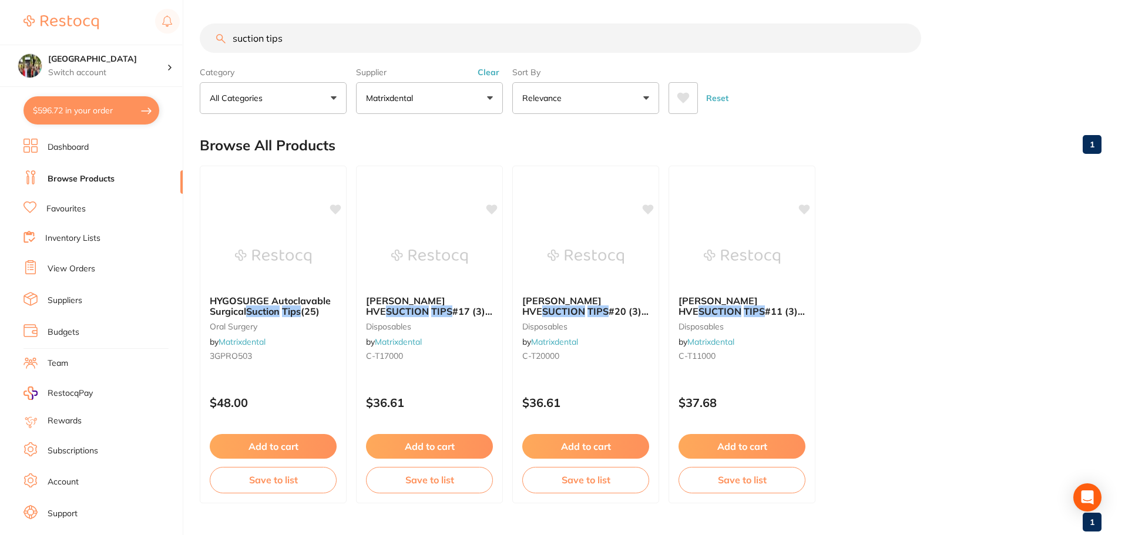
click at [95, 117] on button "$596.72 in your order" at bounding box center [92, 110] width 136 height 28
checkbox input "true"
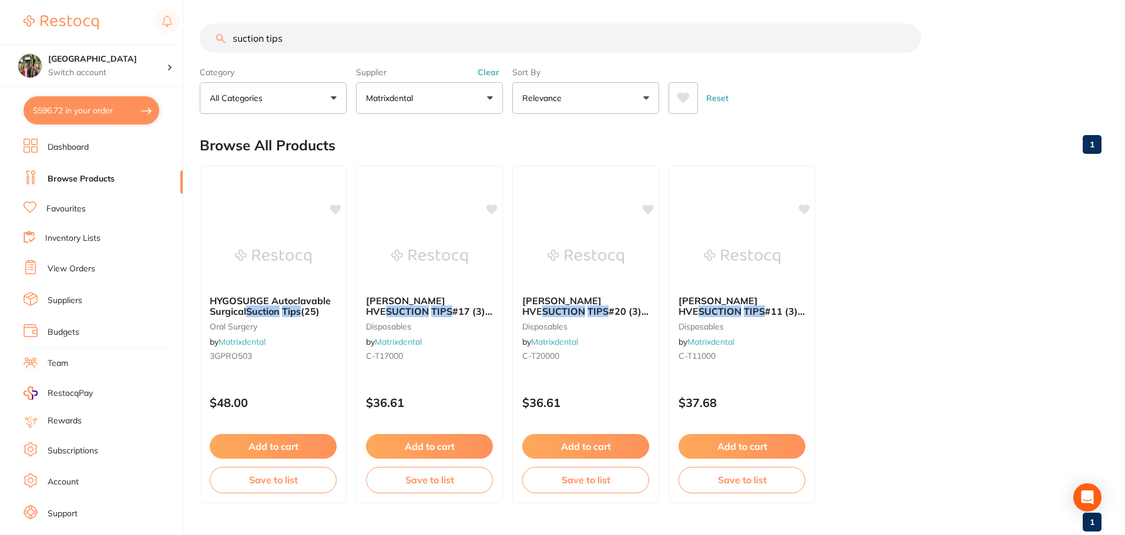
checkbox input "true"
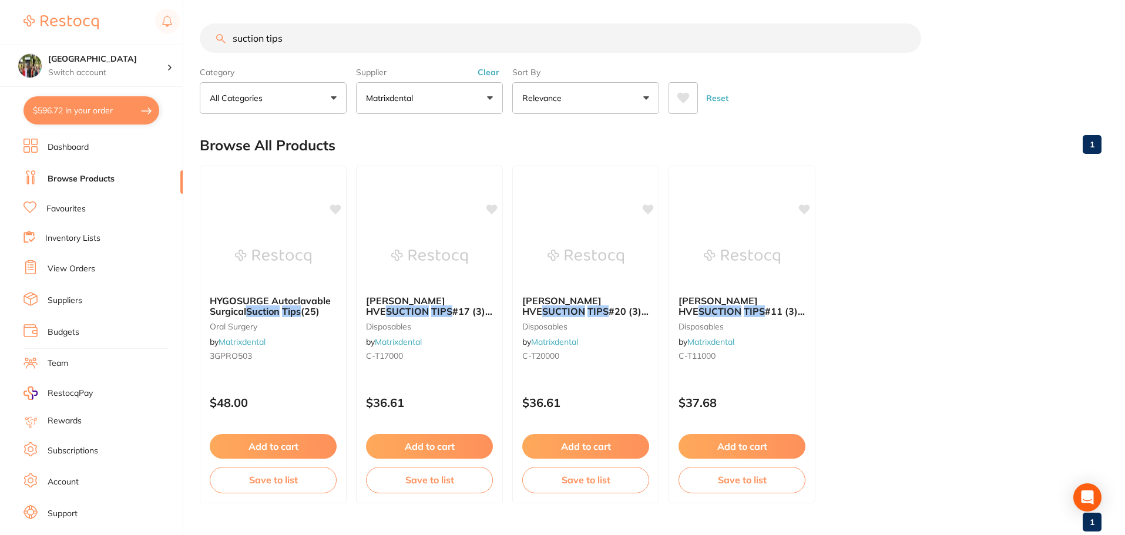
checkbox input "true"
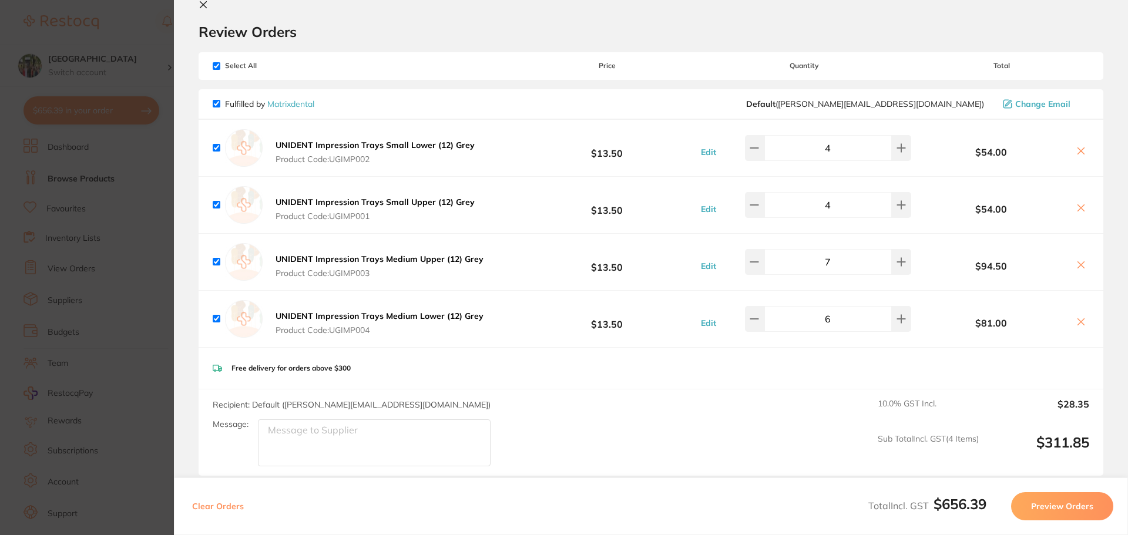
scroll to position [0, 0]
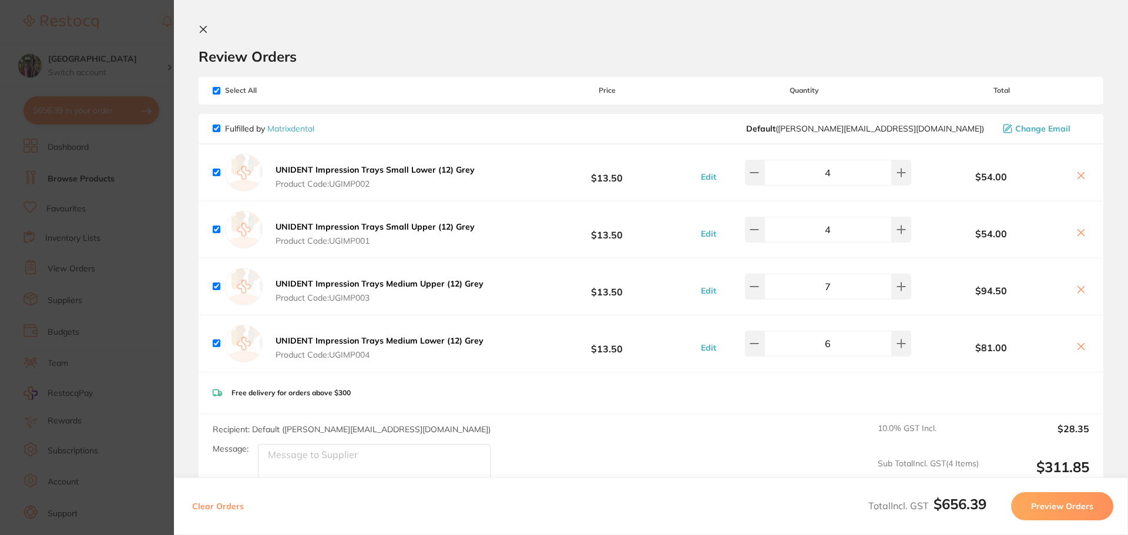
click at [202, 25] on icon at bounding box center [203, 29] width 9 height 9
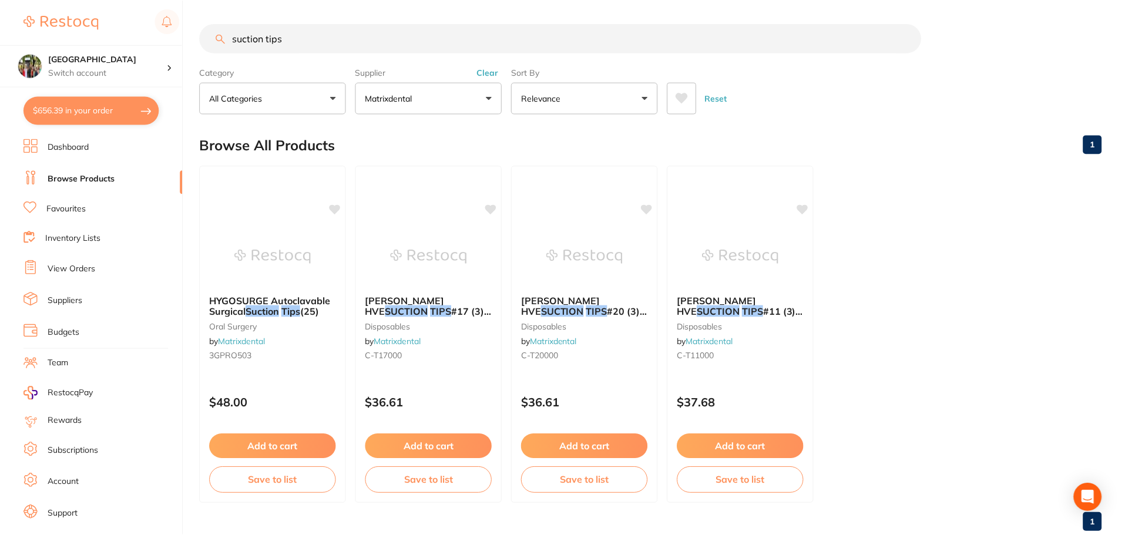
scroll to position [1, 0]
drag, startPoint x: 299, startPoint y: 44, endPoint x: 135, endPoint y: 40, distance: 164.0
click at [135, 40] on div "$656.39 Wanneroo Dental Centre Switch account Wanneroo Dental Centre $656.39 in…" at bounding box center [562, 266] width 1125 height 535
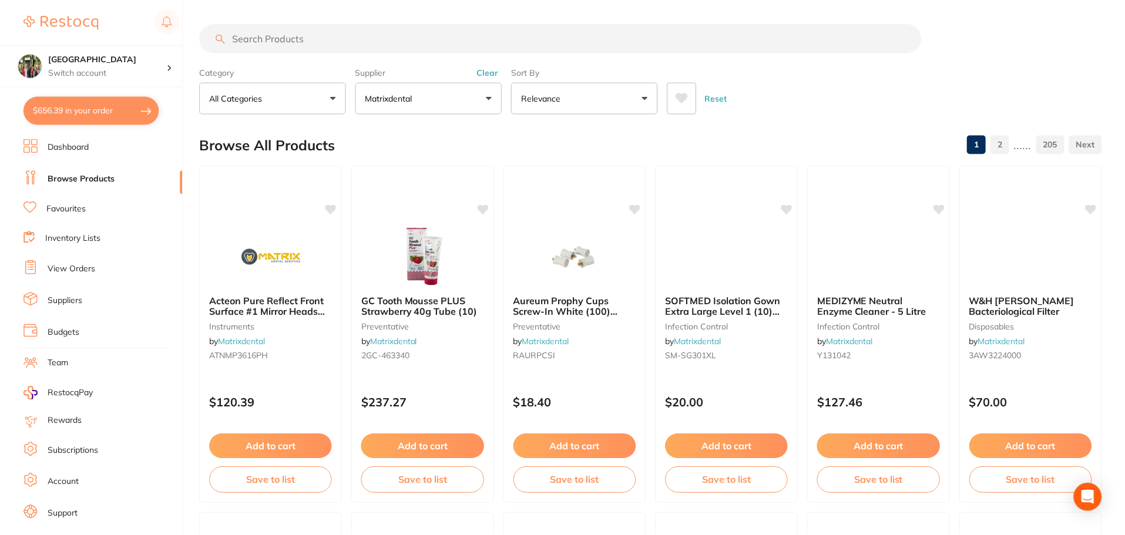
scroll to position [276, 0]
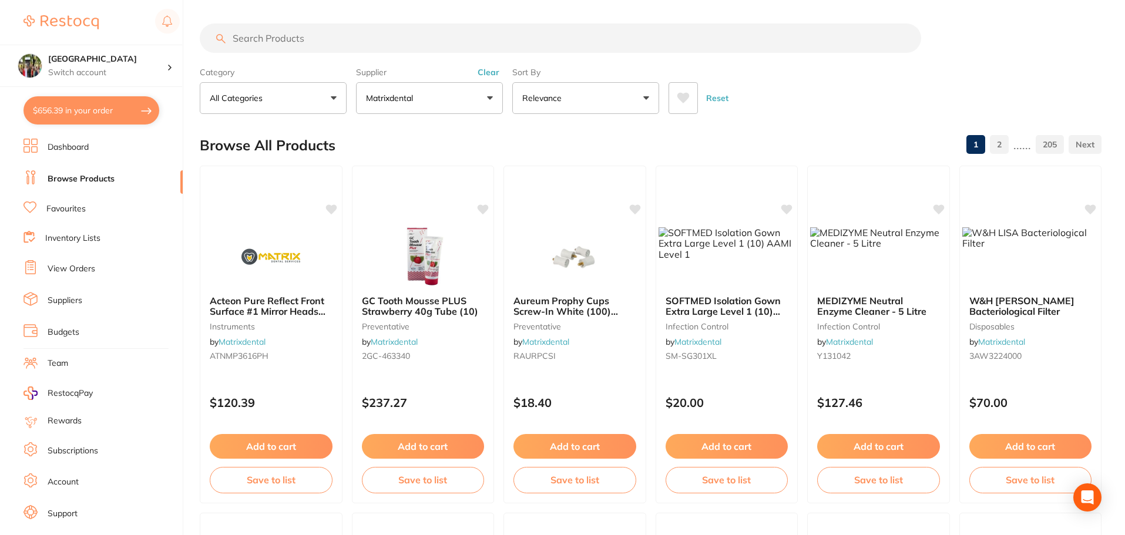
click at [391, 103] on p "Matrixdental" at bounding box center [392, 98] width 52 height 12
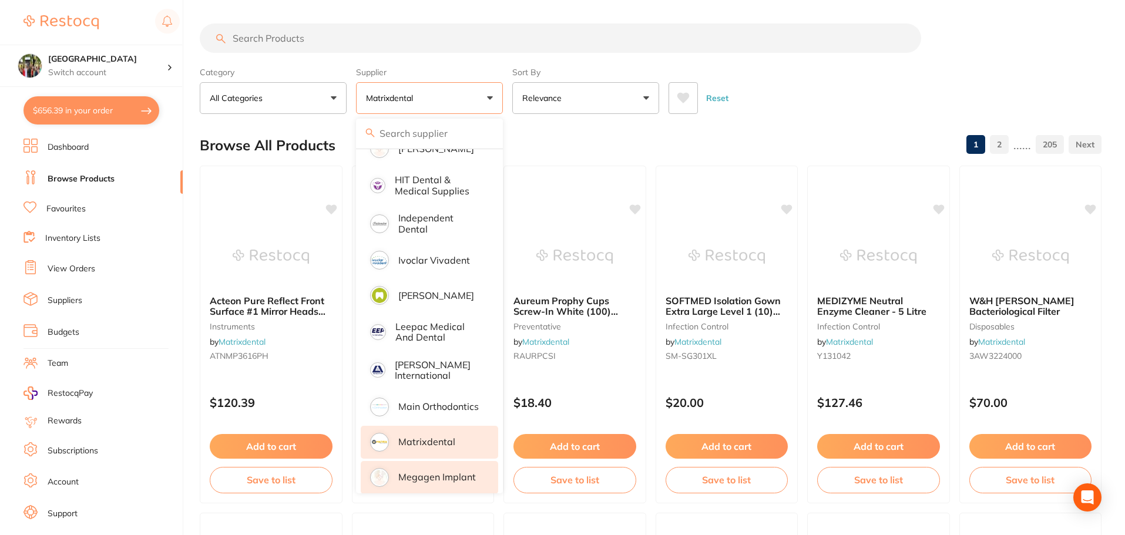
scroll to position [746, 0]
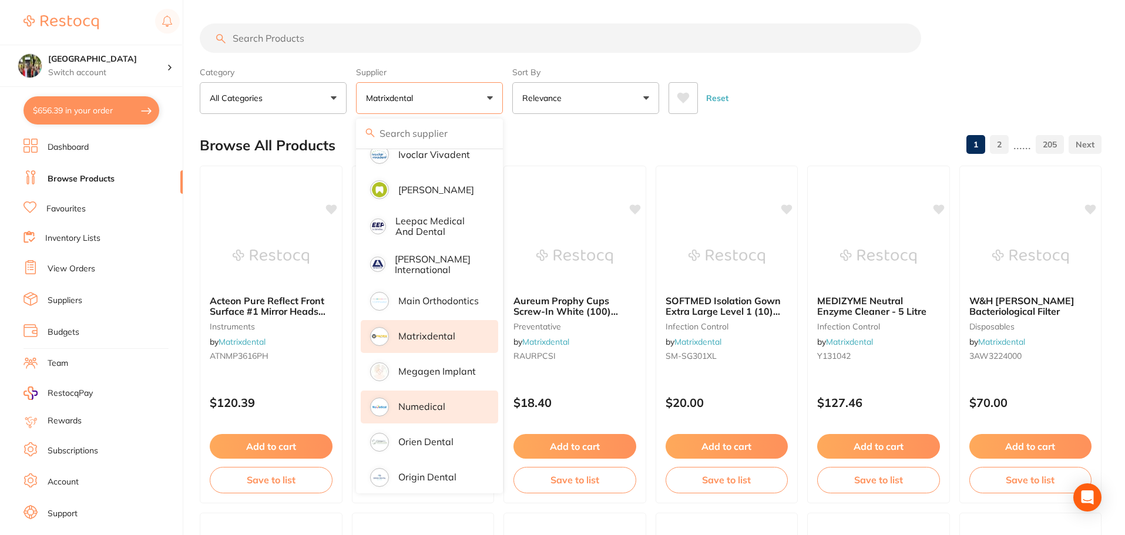
click at [421, 401] on p "Numedical" at bounding box center [421, 406] width 47 height 11
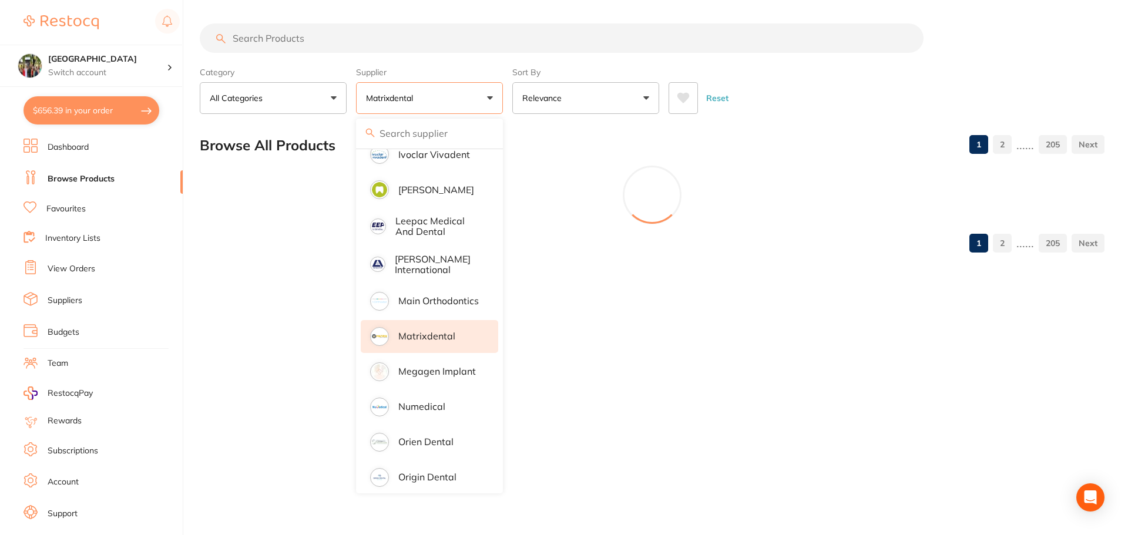
click at [254, 40] on input "search" at bounding box center [562, 38] width 724 height 29
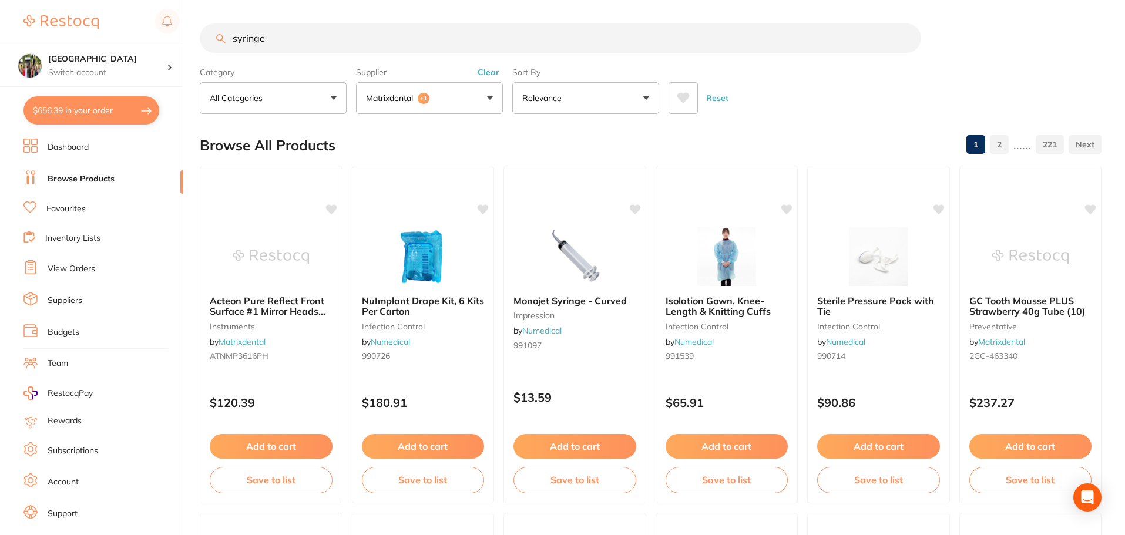
type input "syringe"
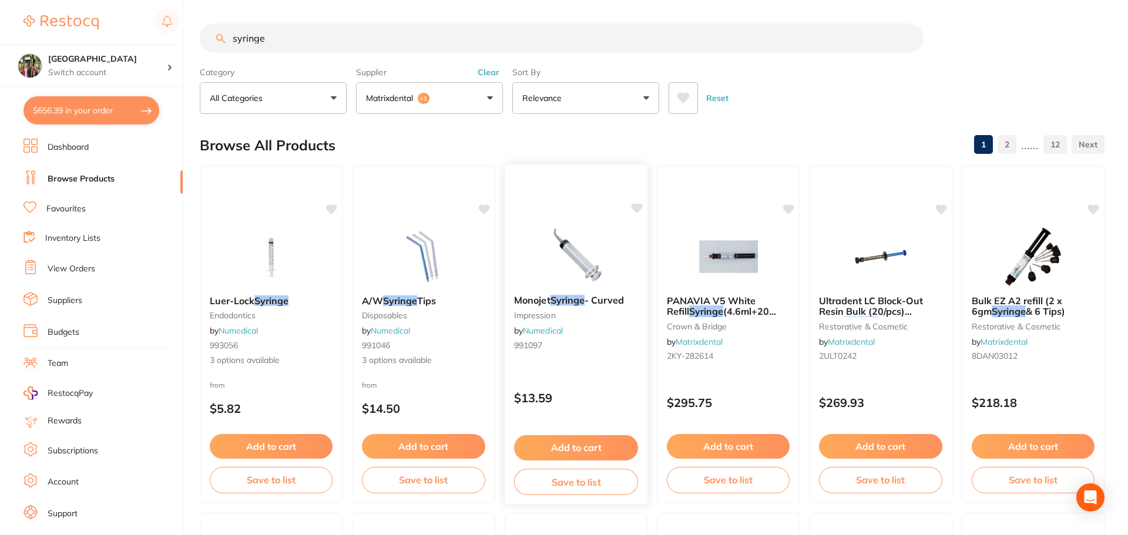
scroll to position [602, 0]
click at [529, 306] on div "Monojet Syringe - Curved impression by Numedical 991097" at bounding box center [575, 325] width 143 height 79
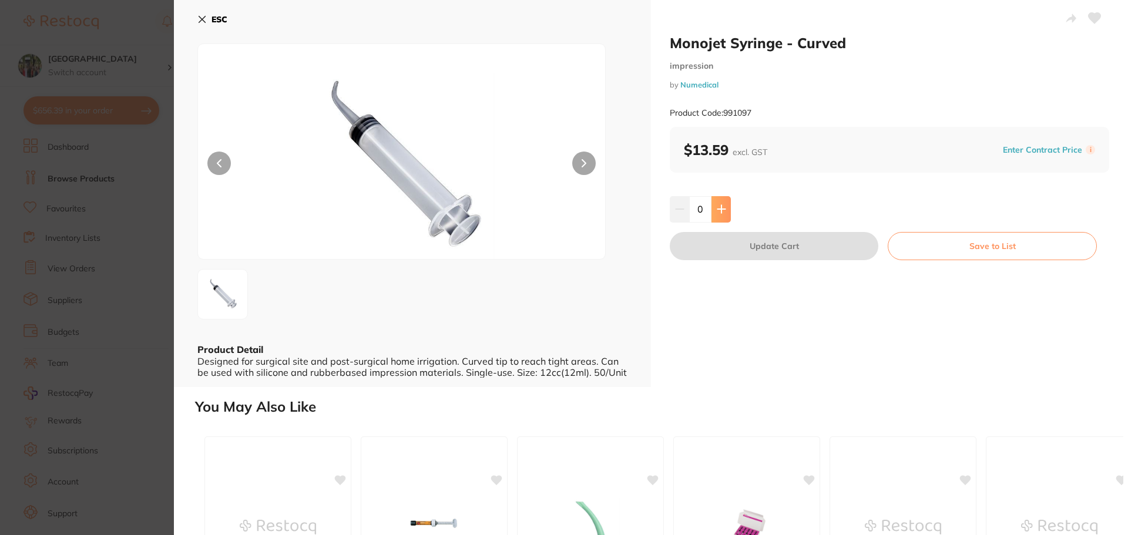
click at [722, 216] on button at bounding box center [721, 209] width 19 height 26
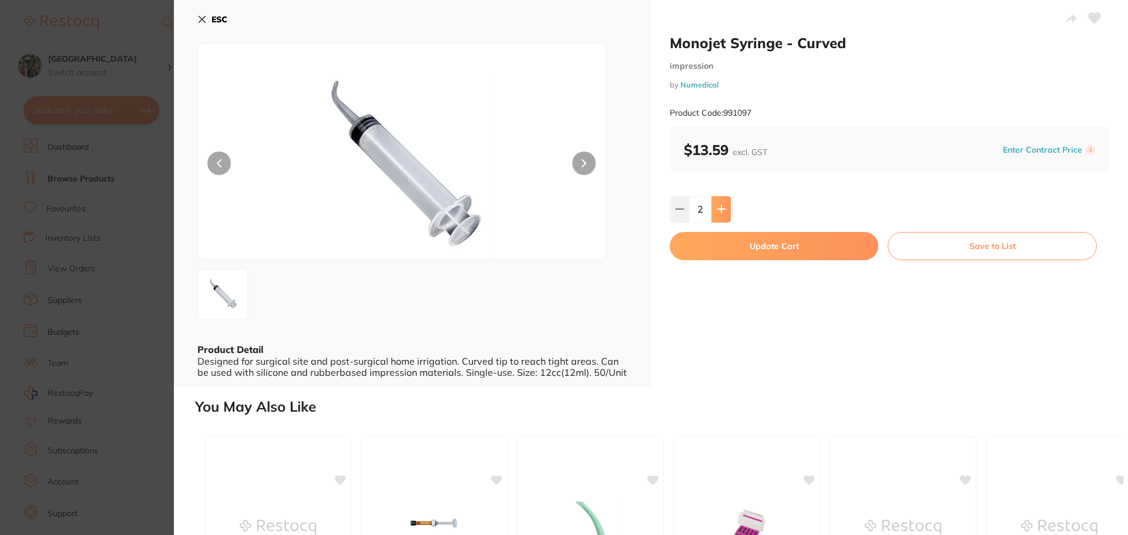
click at [719, 216] on button at bounding box center [721, 209] width 19 height 26
type input "3"
click at [726, 236] on button "Update Cart" at bounding box center [774, 246] width 209 height 28
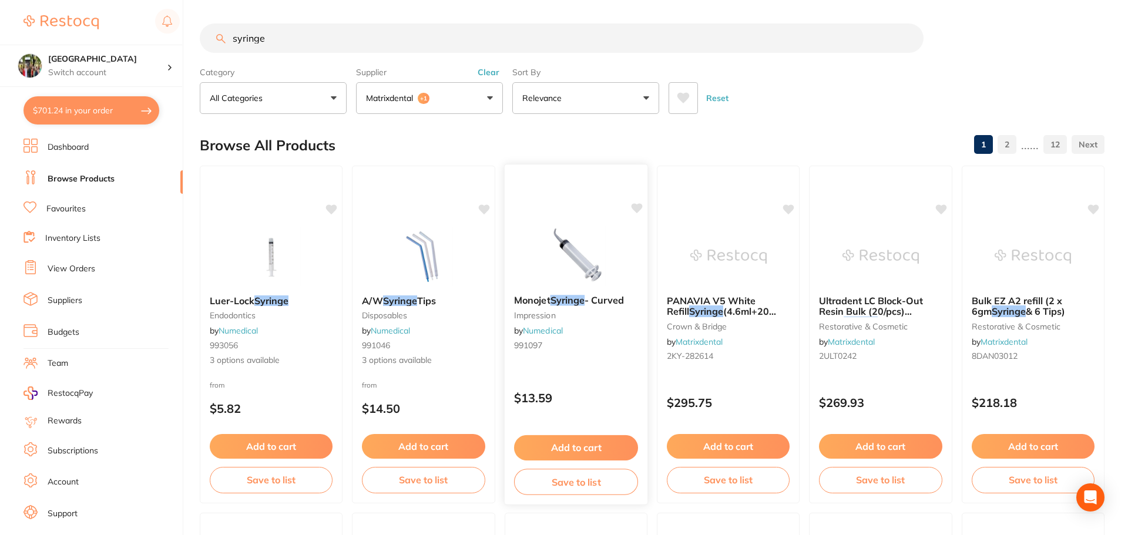
checkbox input "false"
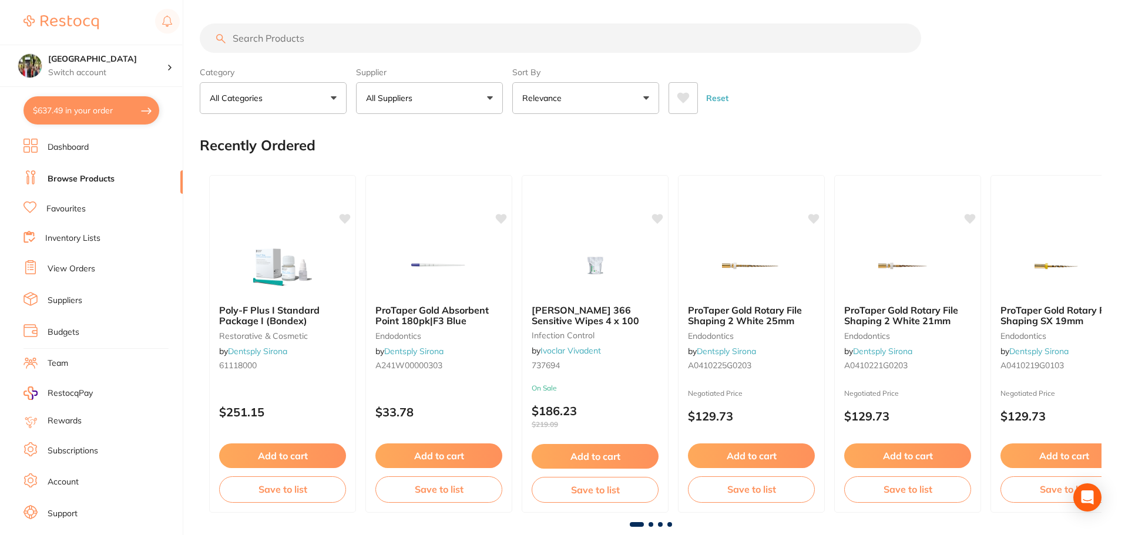
click at [60, 98] on button "$637.49 in your order" at bounding box center [92, 110] width 136 height 28
checkbox input "true"
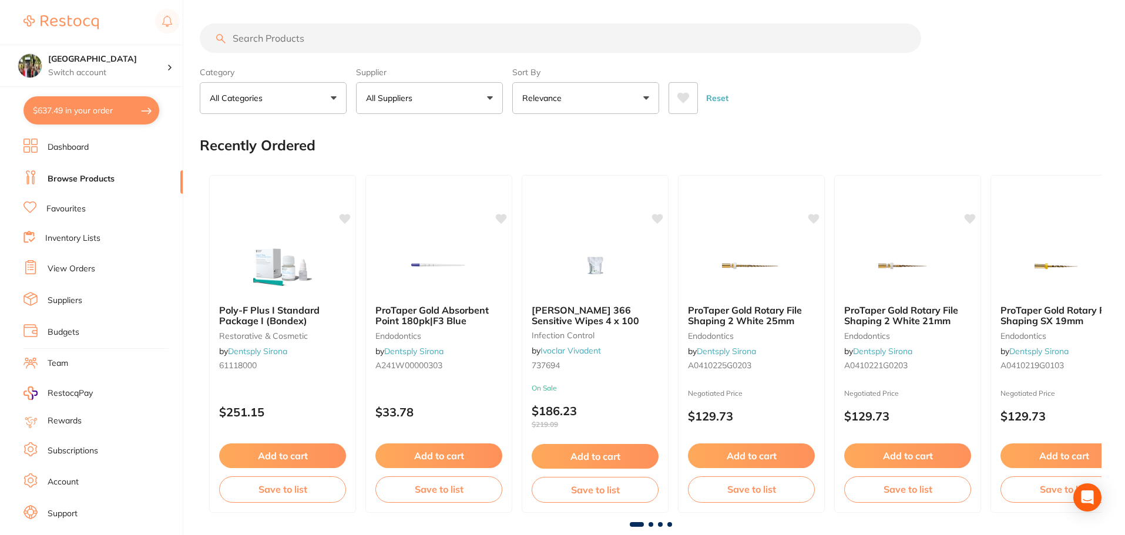
checkbox input "true"
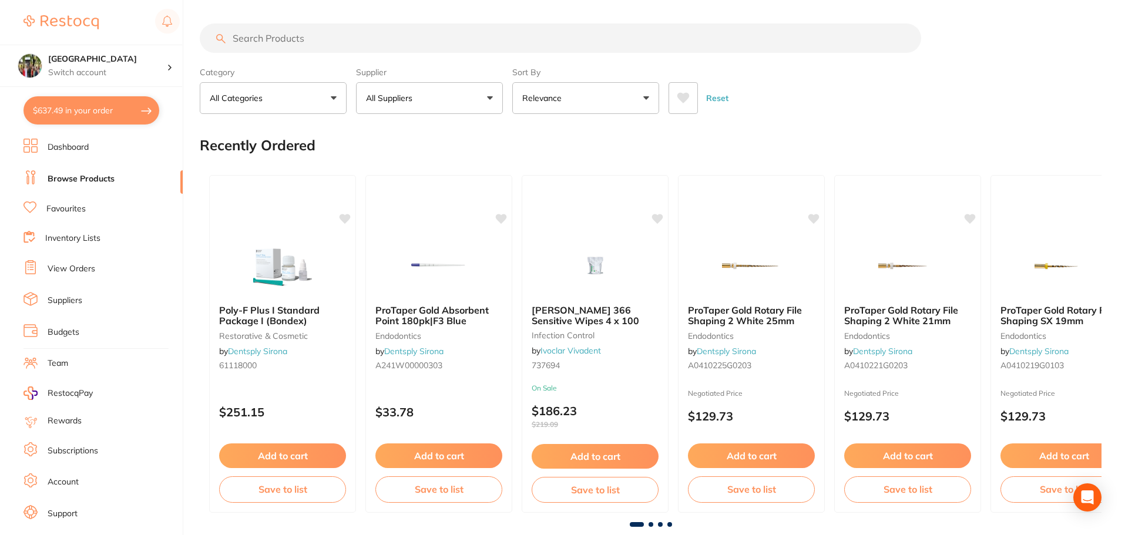
checkbox input "true"
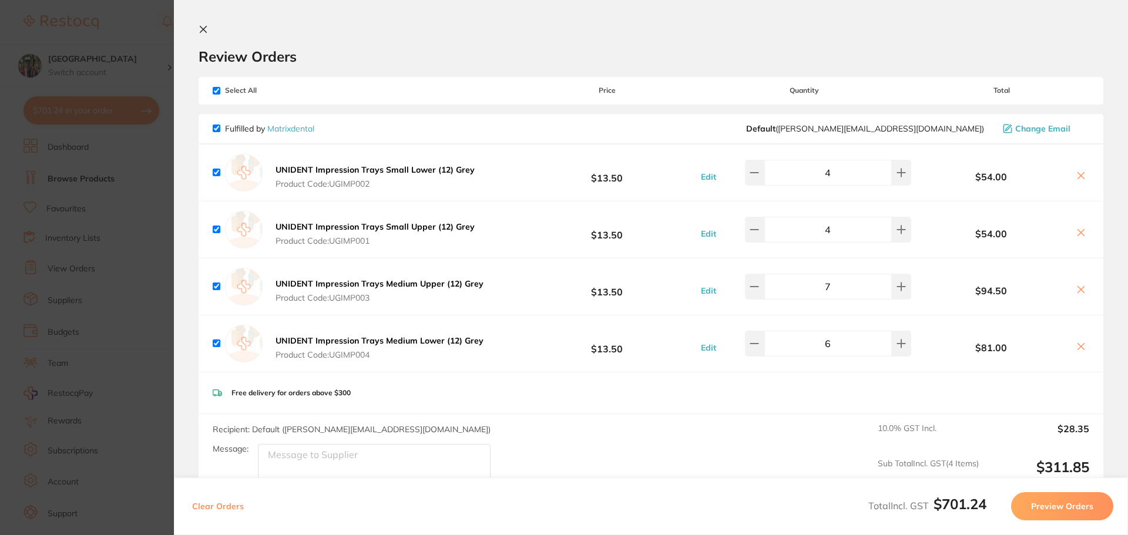
click at [203, 25] on icon at bounding box center [203, 29] width 9 height 9
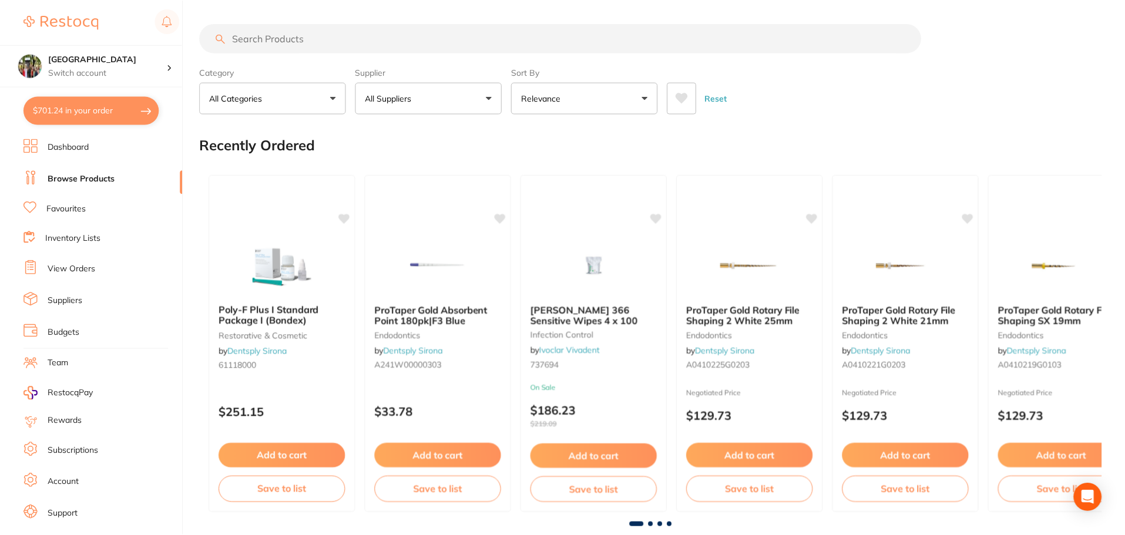
scroll to position [2, 0]
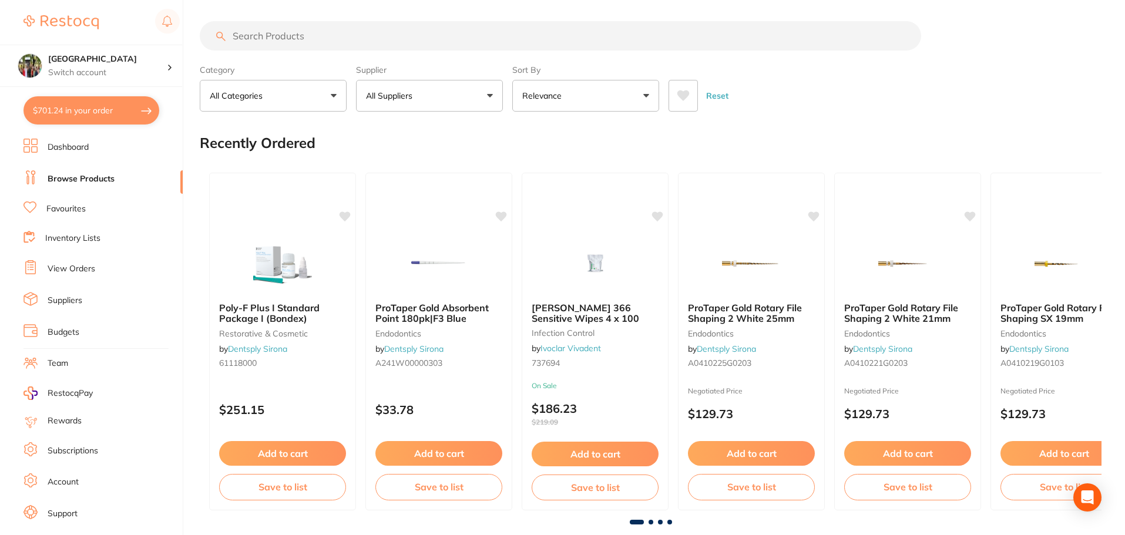
click at [294, 24] on input "search" at bounding box center [561, 35] width 722 height 29
type input "cavex colour change"
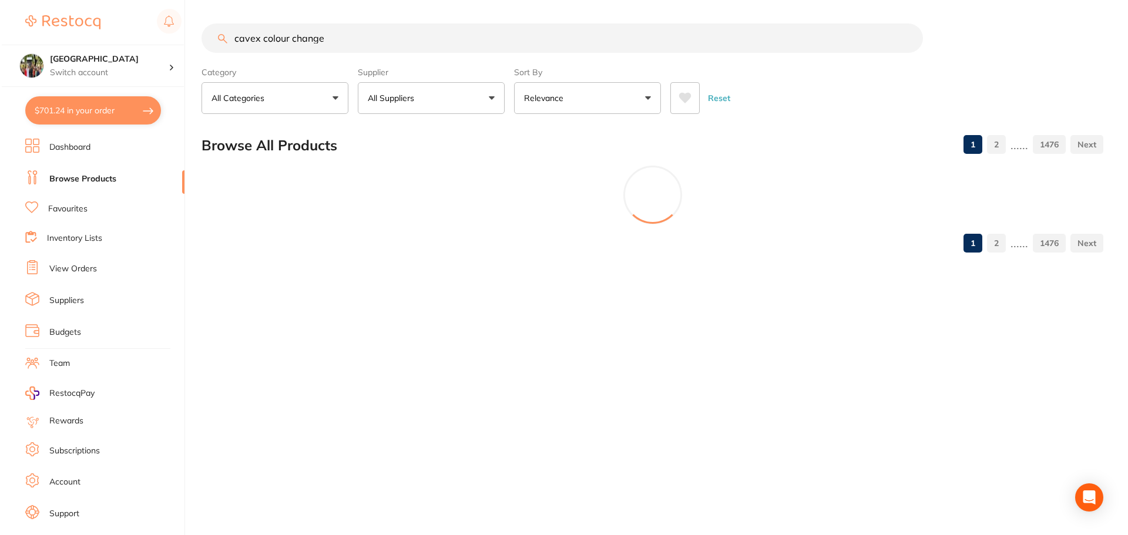
scroll to position [0, 0]
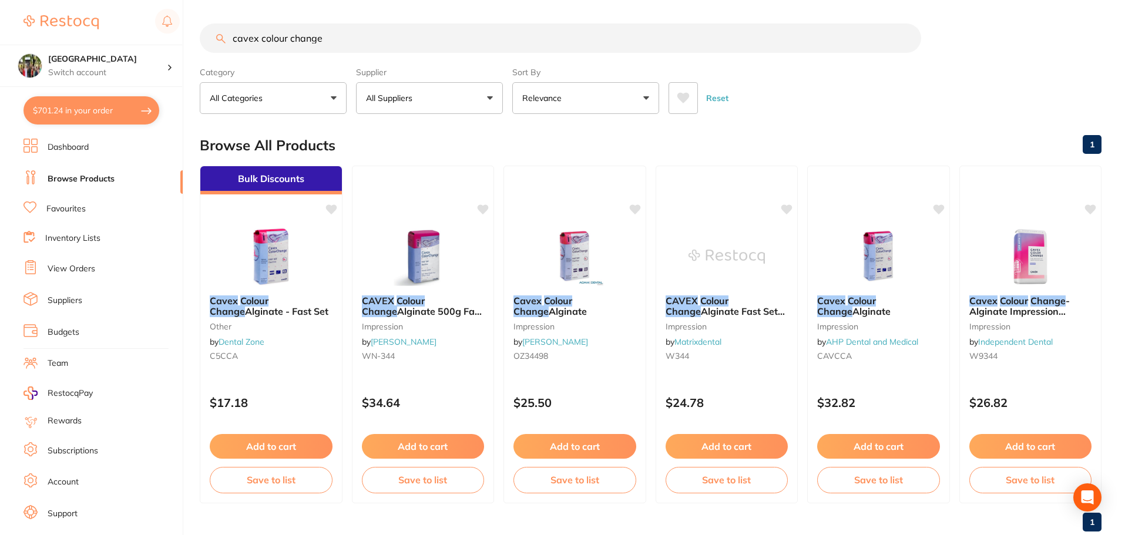
click at [451, 92] on button "All Suppliers" at bounding box center [429, 98] width 147 height 32
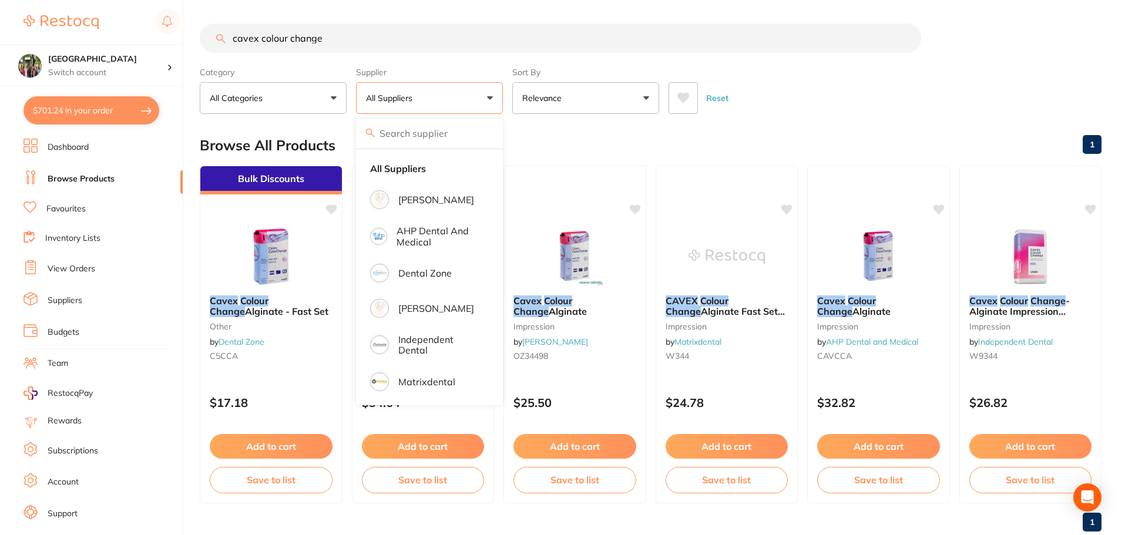
click at [554, 101] on p "Relevance" at bounding box center [544, 98] width 44 height 12
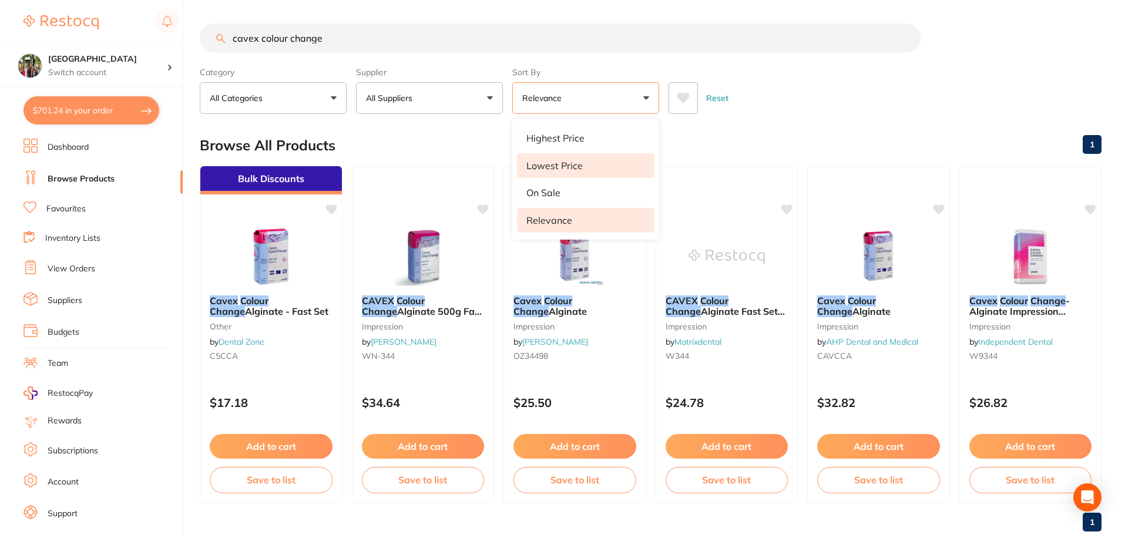
click at [582, 166] on li "Lowest Price" at bounding box center [586, 165] width 138 height 25
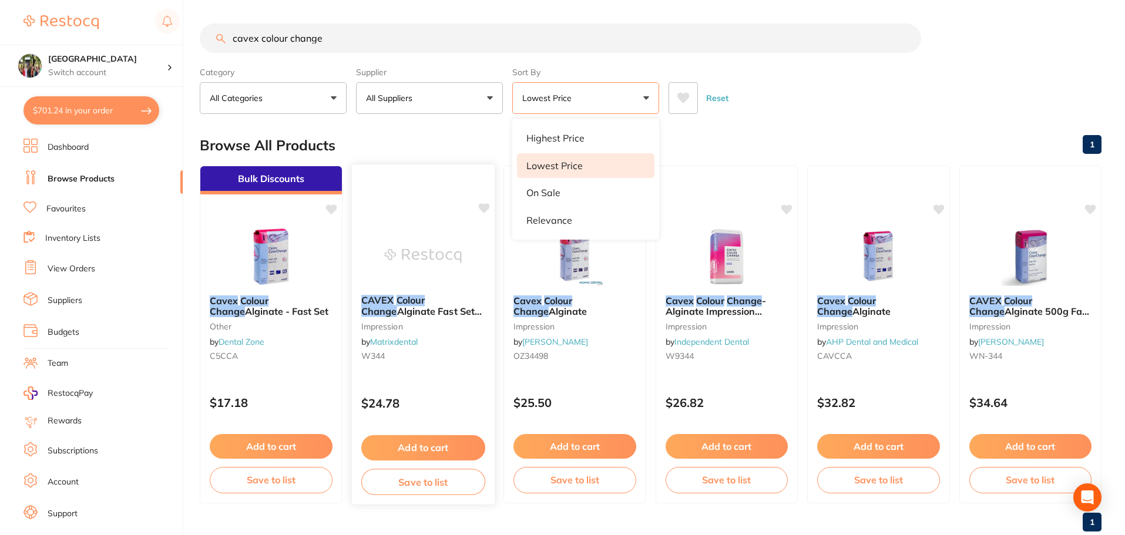
click at [437, 313] on span "Alginate Fast Set 500g" at bounding box center [421, 317] width 120 height 23
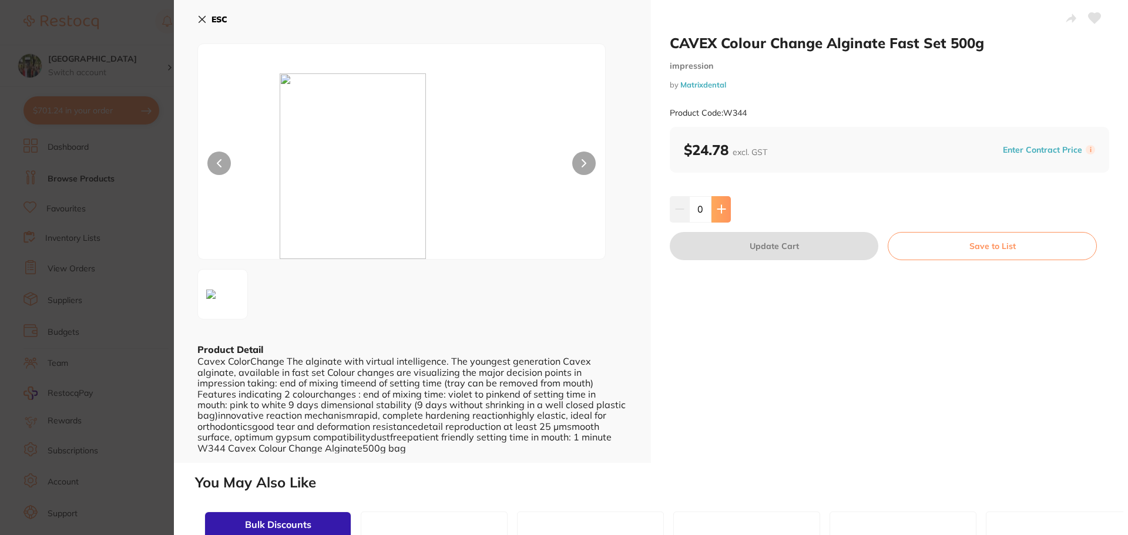
click at [726, 207] on button at bounding box center [721, 209] width 19 height 26
type input "1"
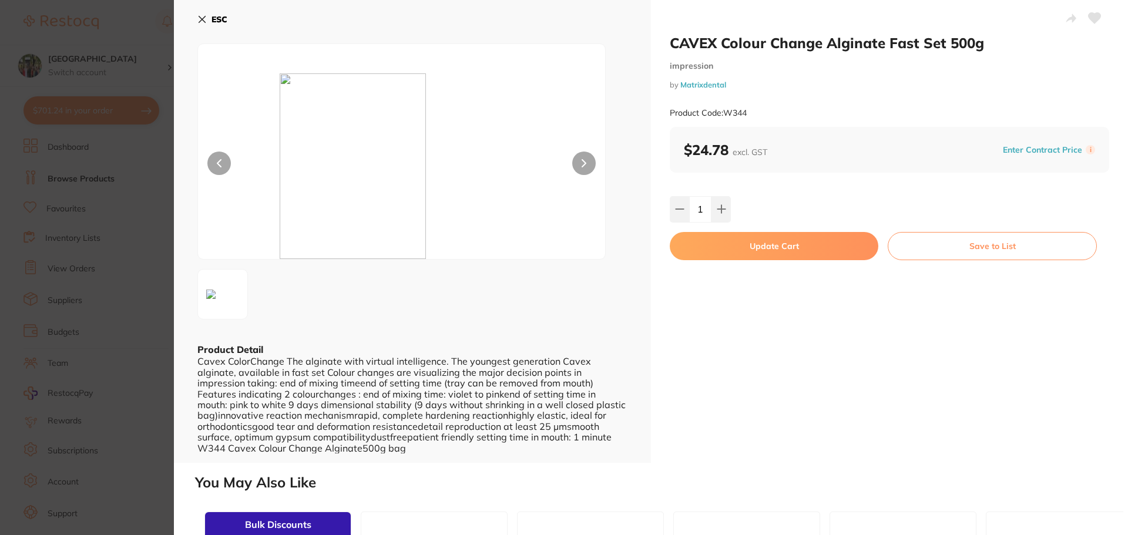
click at [739, 253] on button "Update Cart" at bounding box center [774, 246] width 209 height 28
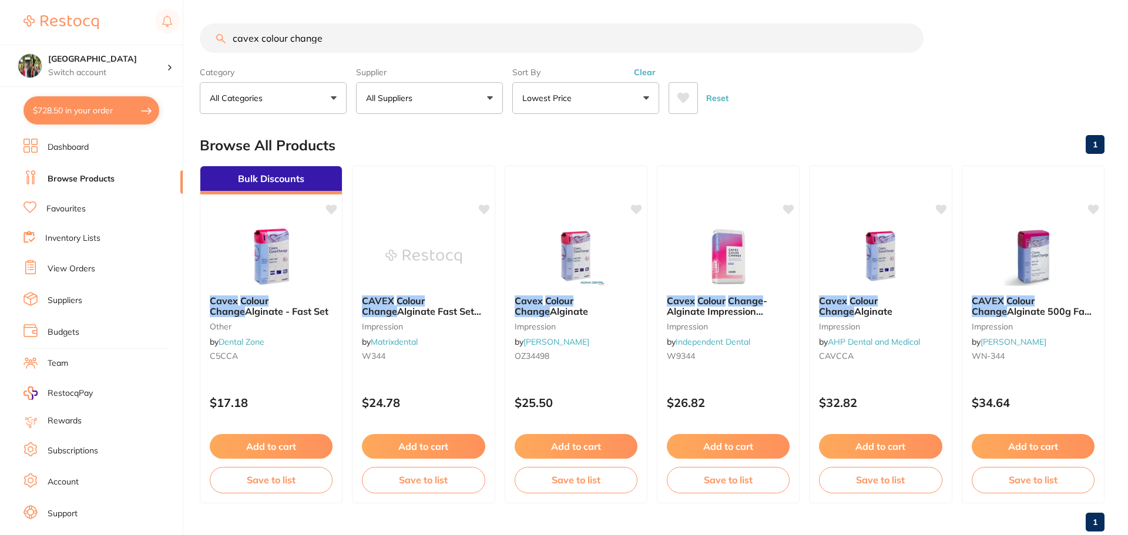
checkbox input "false"
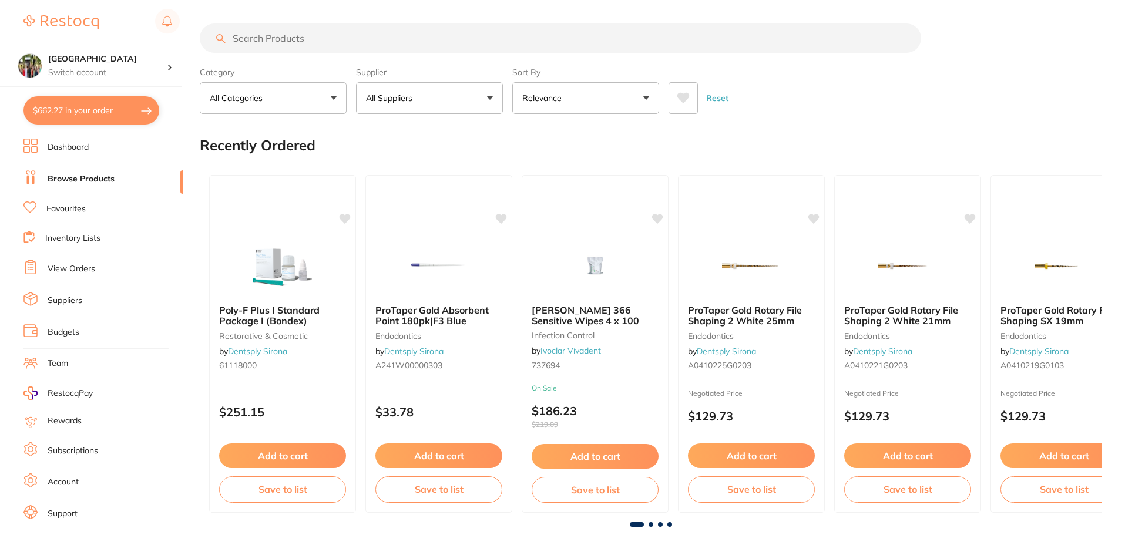
click at [277, 35] on input "search" at bounding box center [561, 38] width 722 height 29
type input "fuji bulk"
